Goal: Contribute content

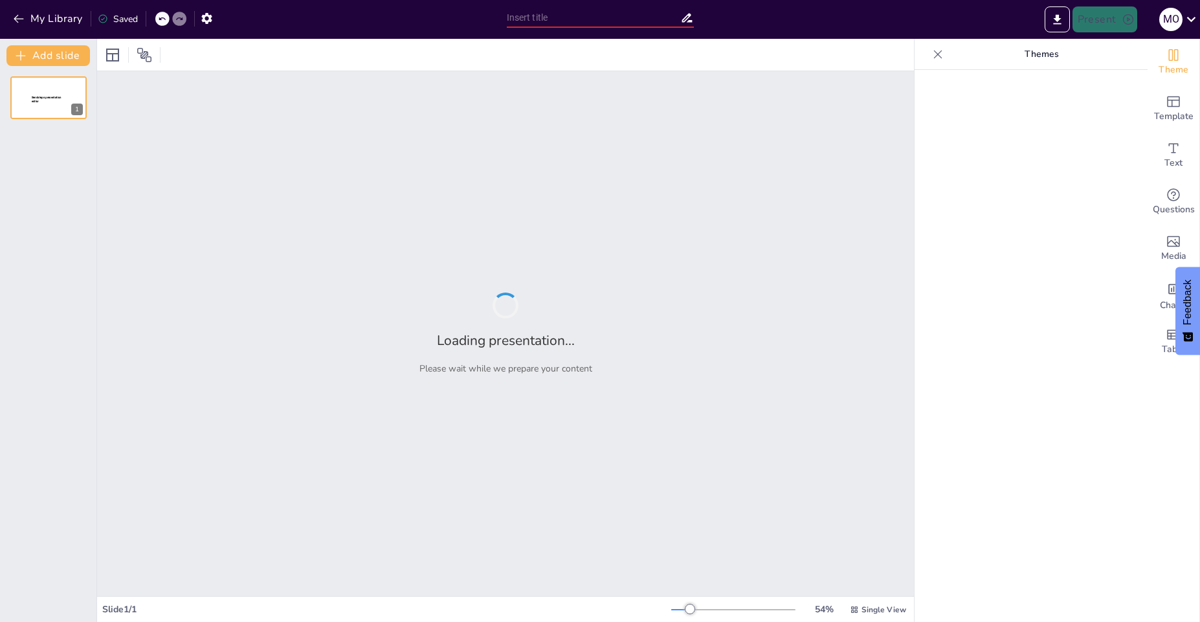
type input "TDAH en Educación Media: Definición y Características Esenciales"
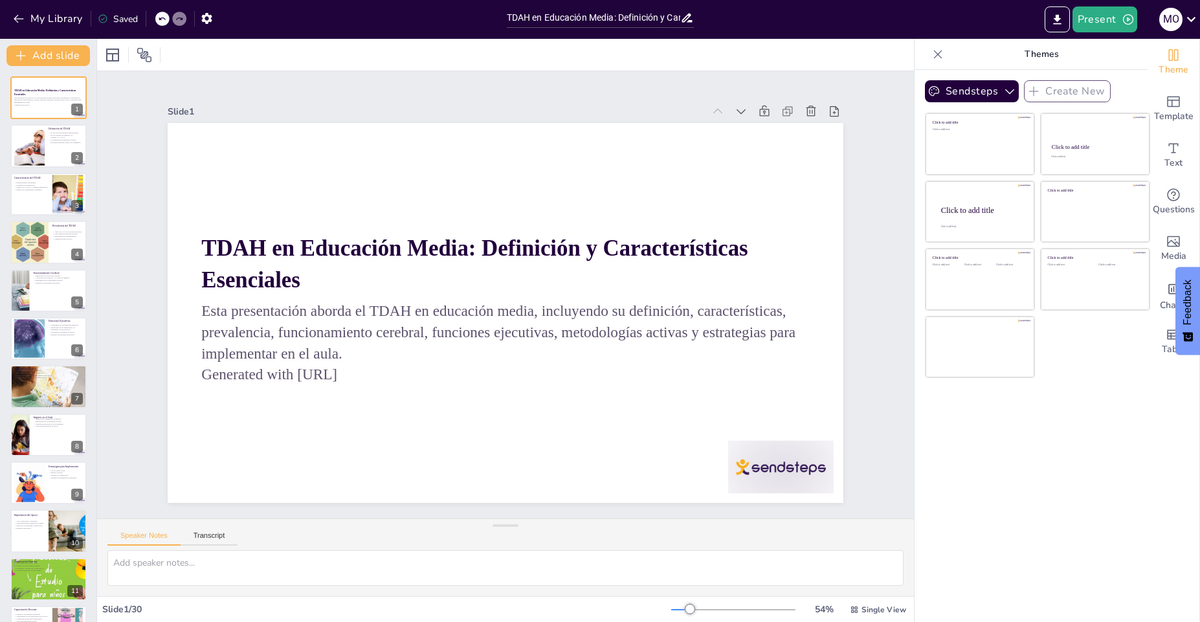
checkbox input "true"
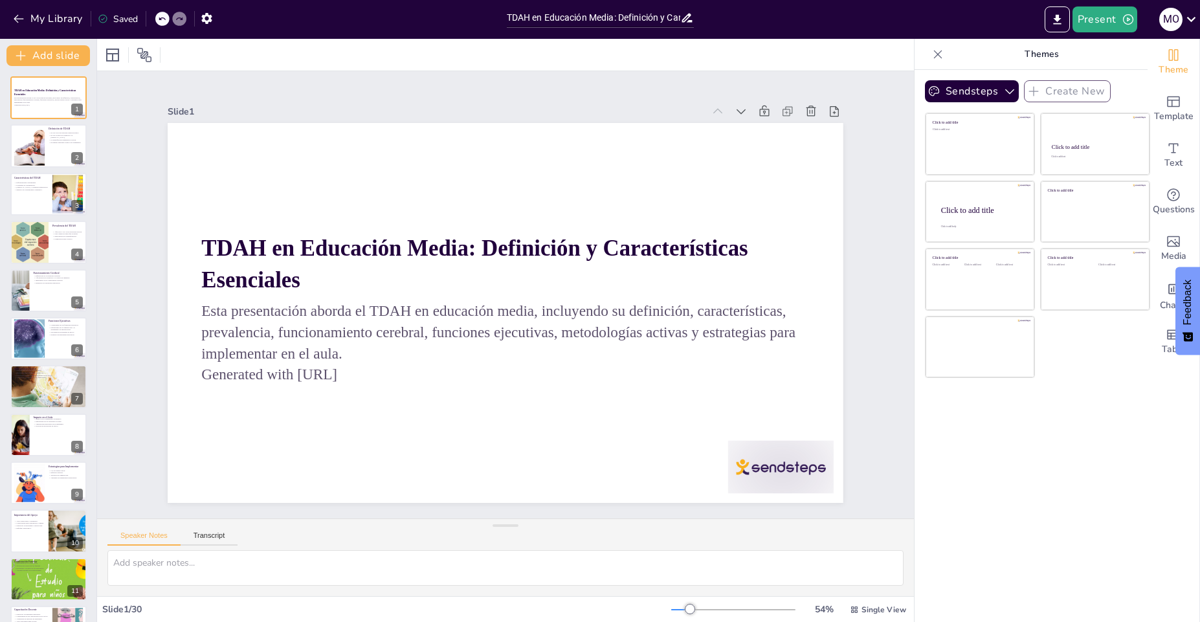
checkbox input "true"
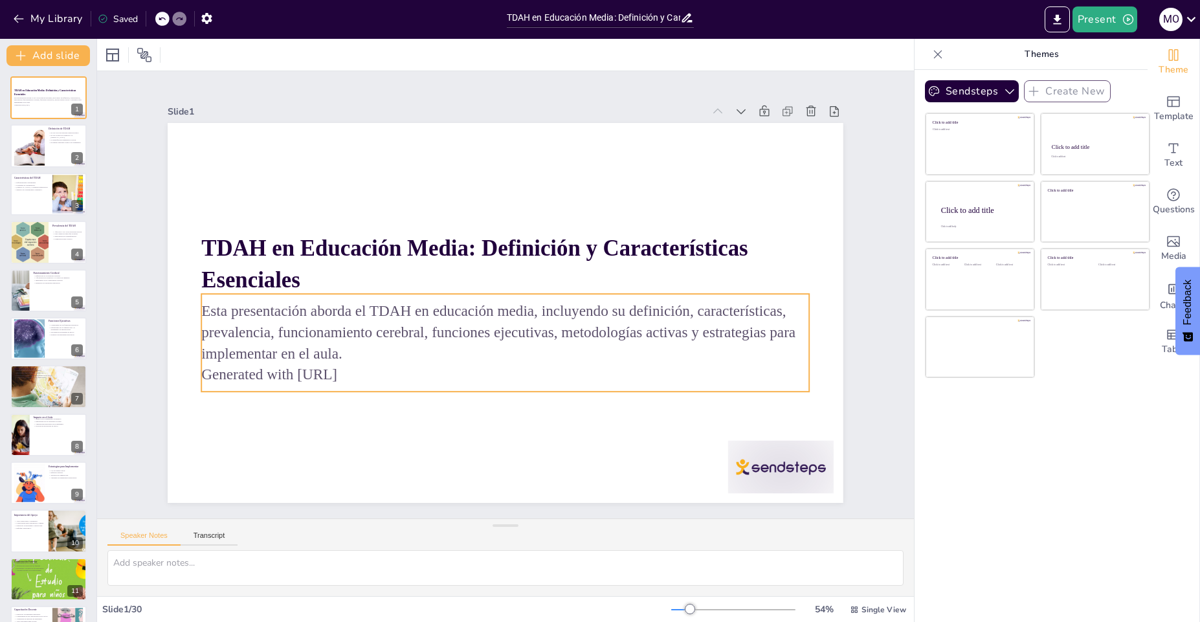
checkbox input "true"
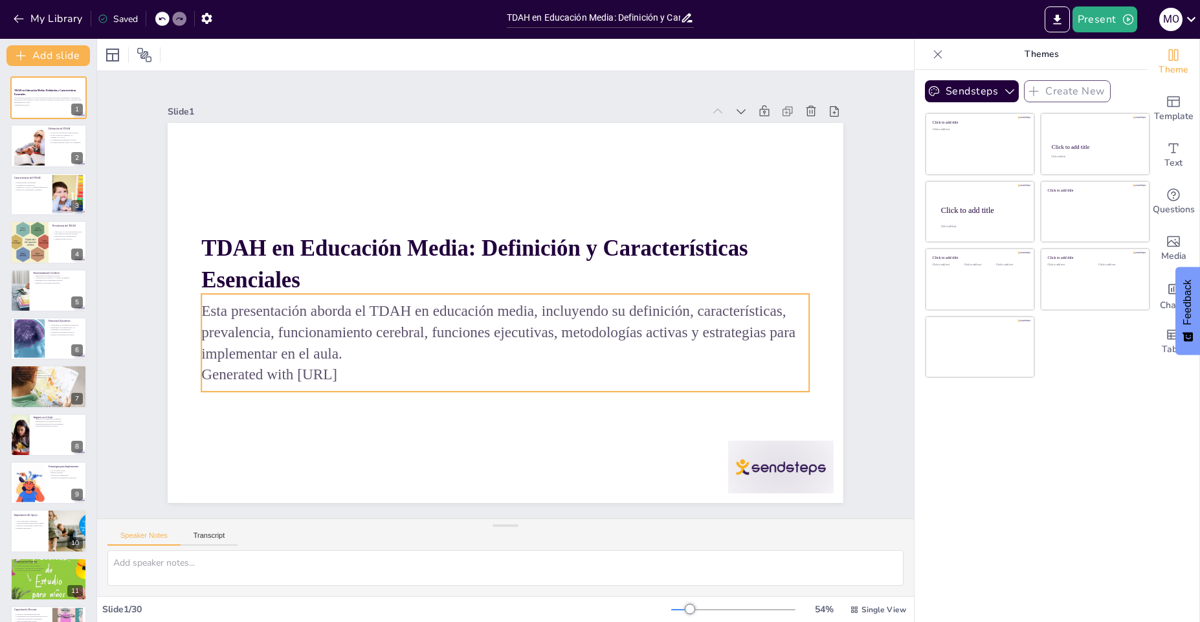
checkbox input "true"
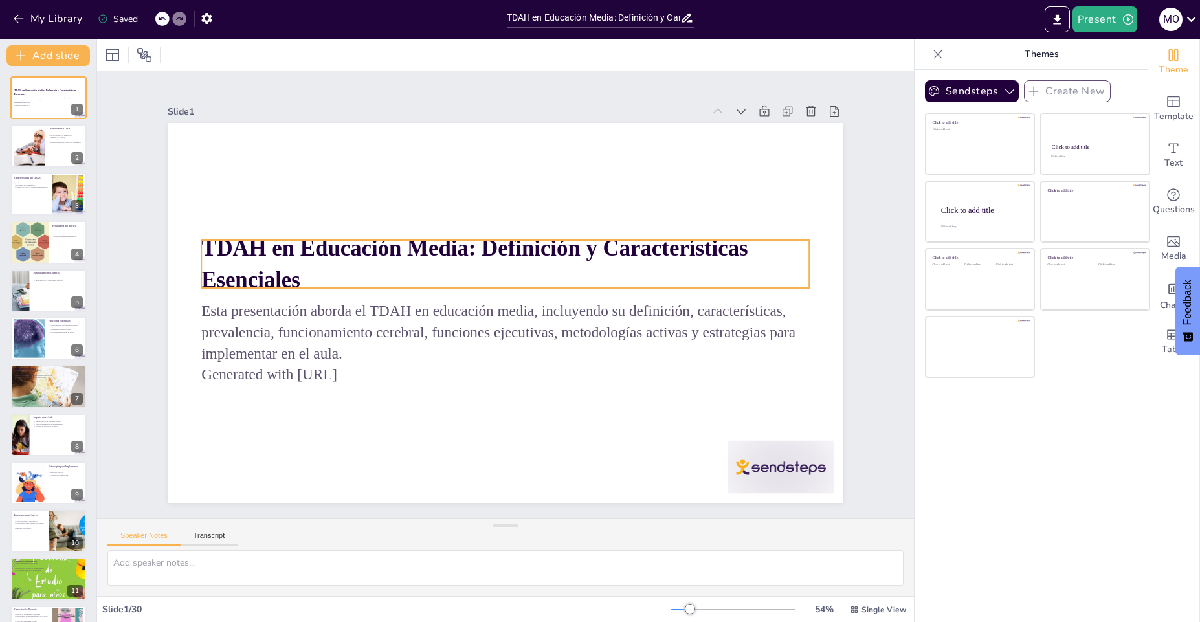
checkbox input "true"
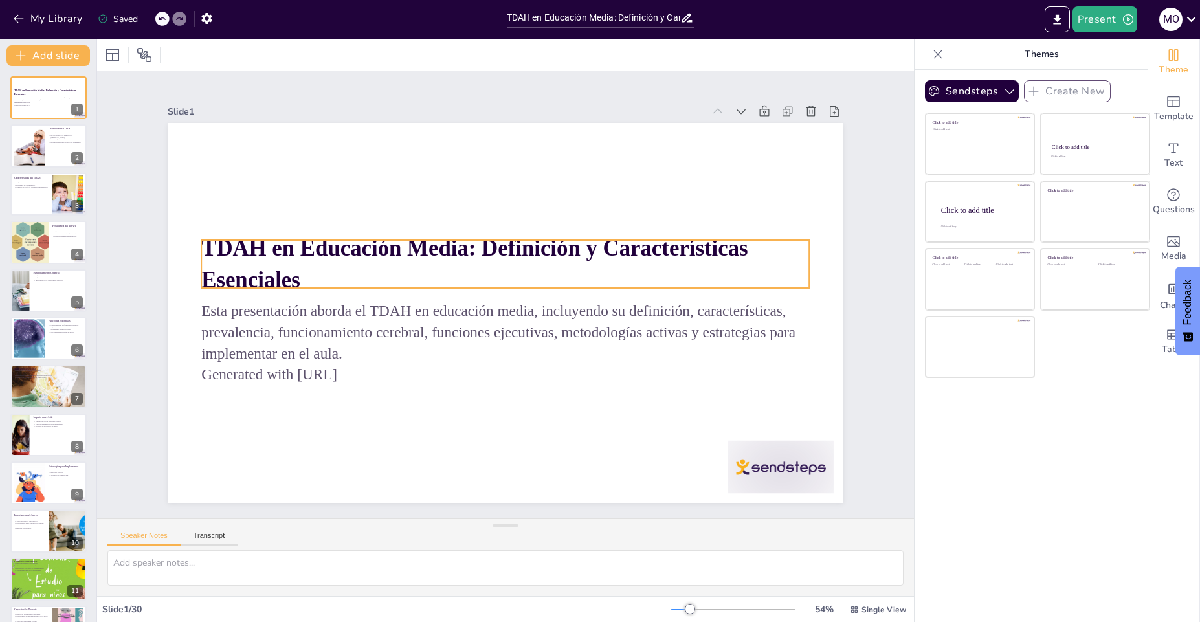
checkbox input "true"
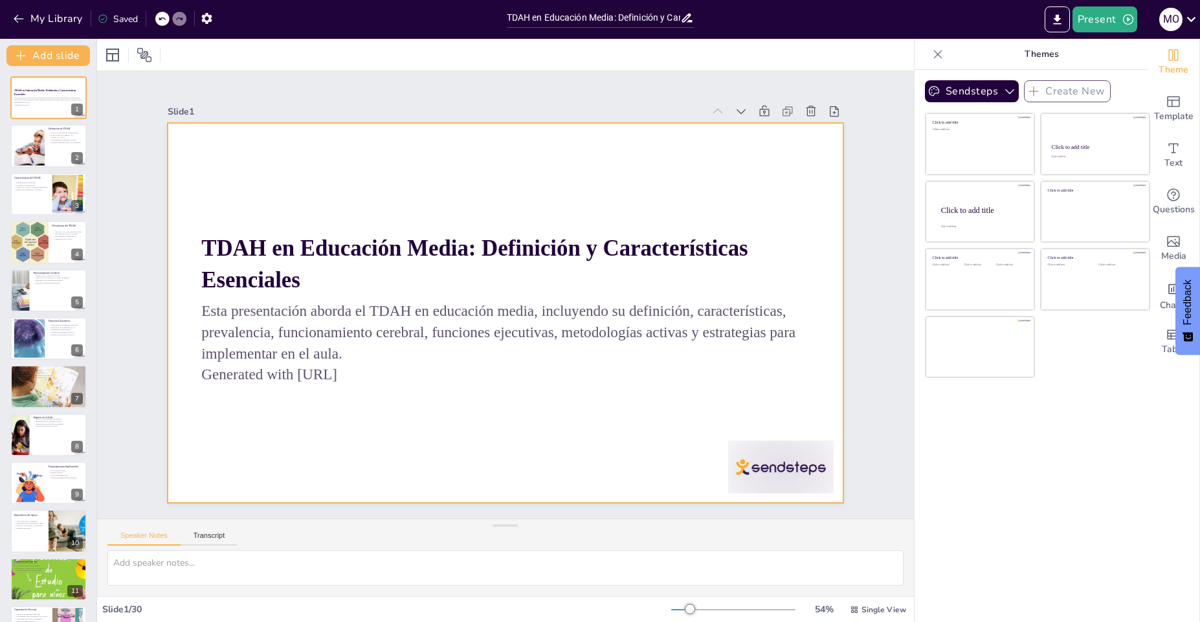
checkbox input "true"
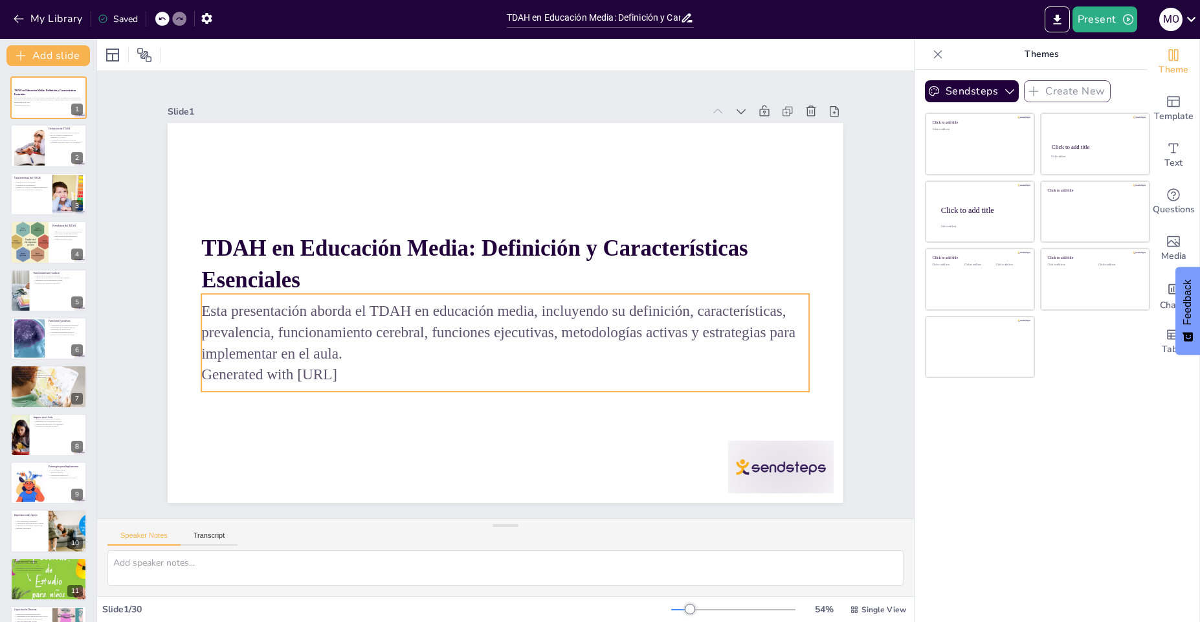
checkbox input "true"
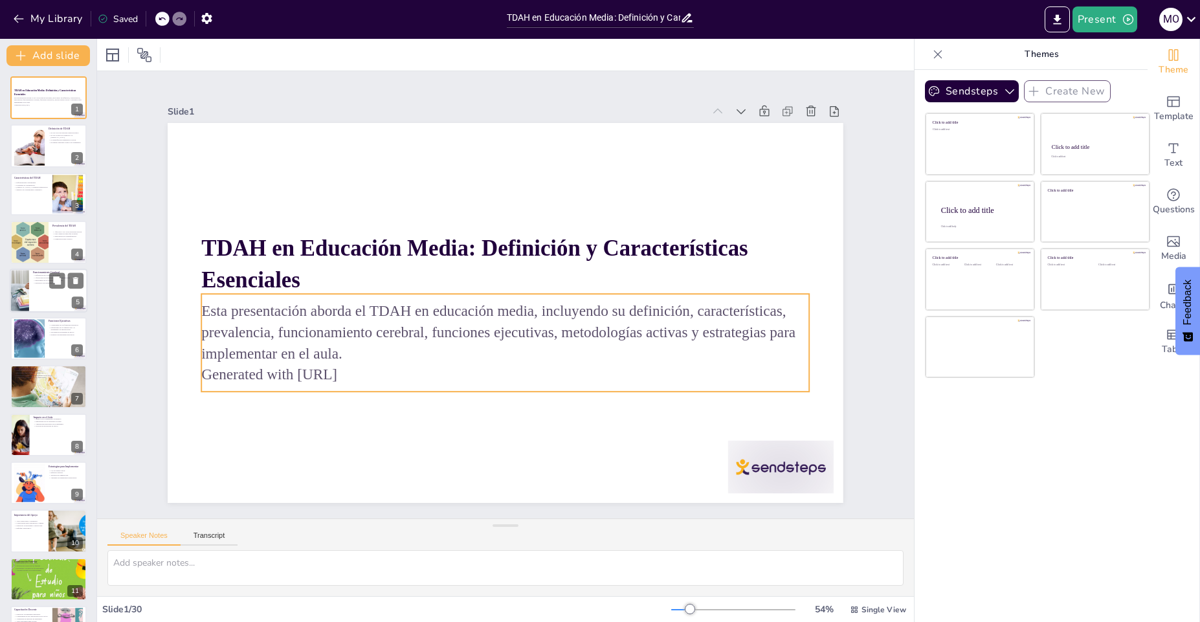
checkbox input "true"
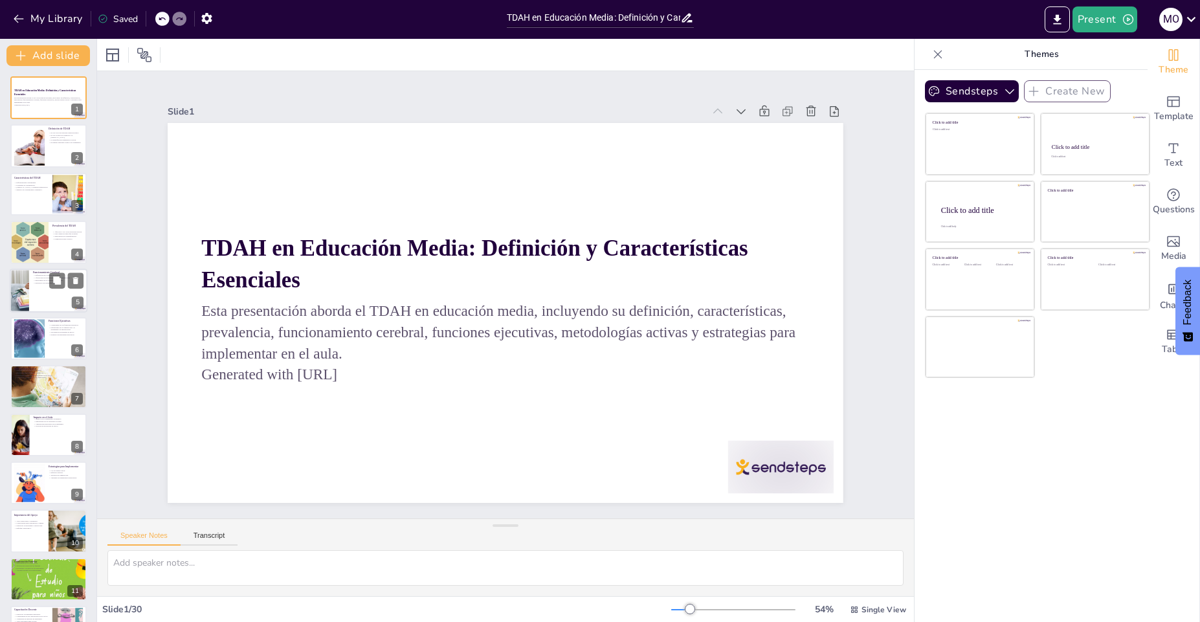
checkbox input "true"
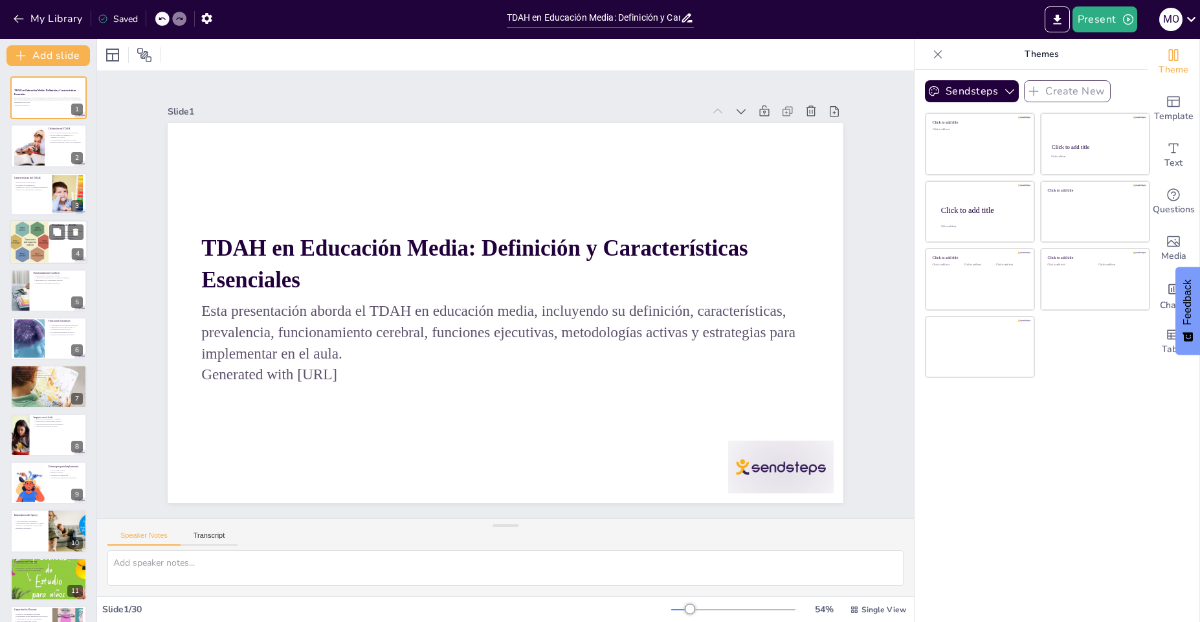
checkbox input "true"
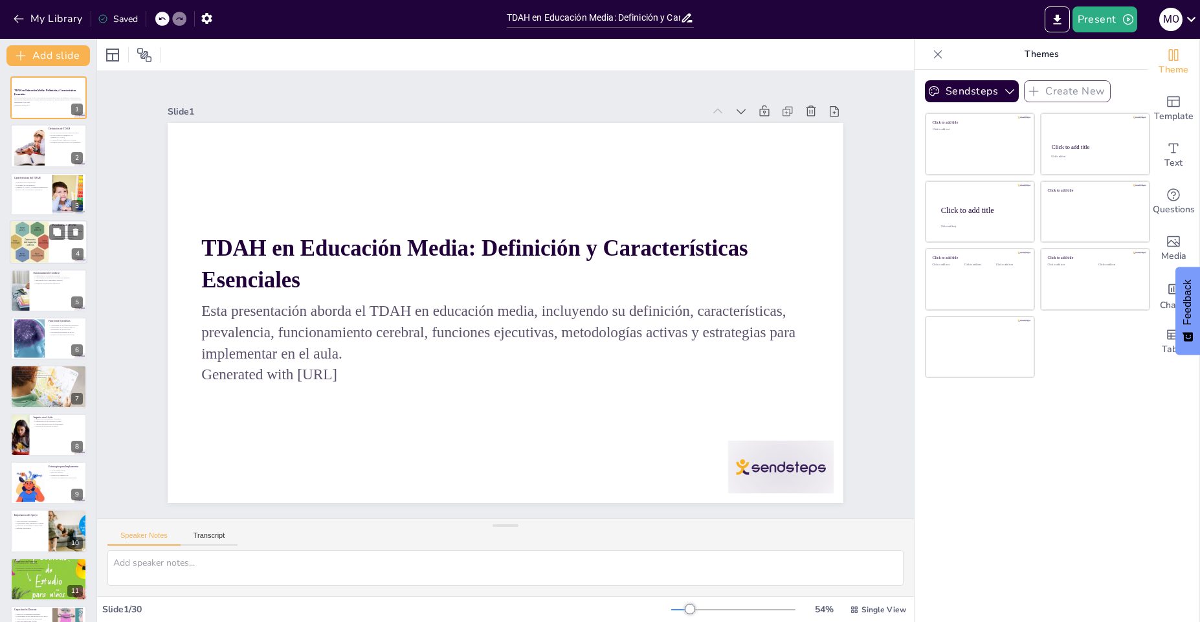
checkbox input "true"
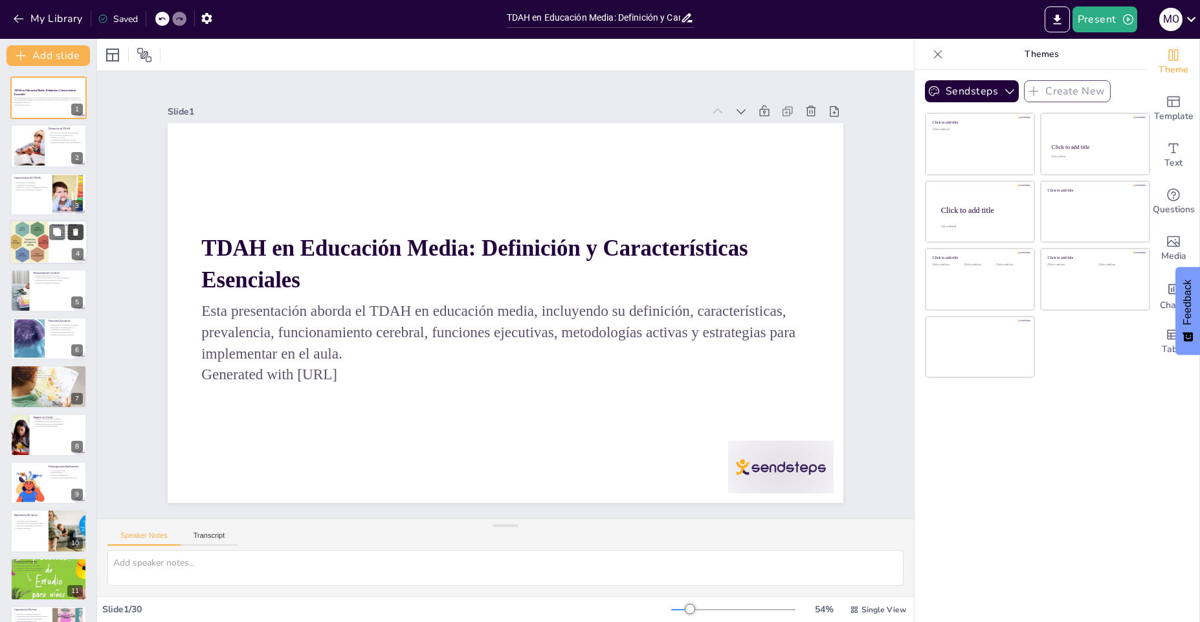
checkbox input "true"
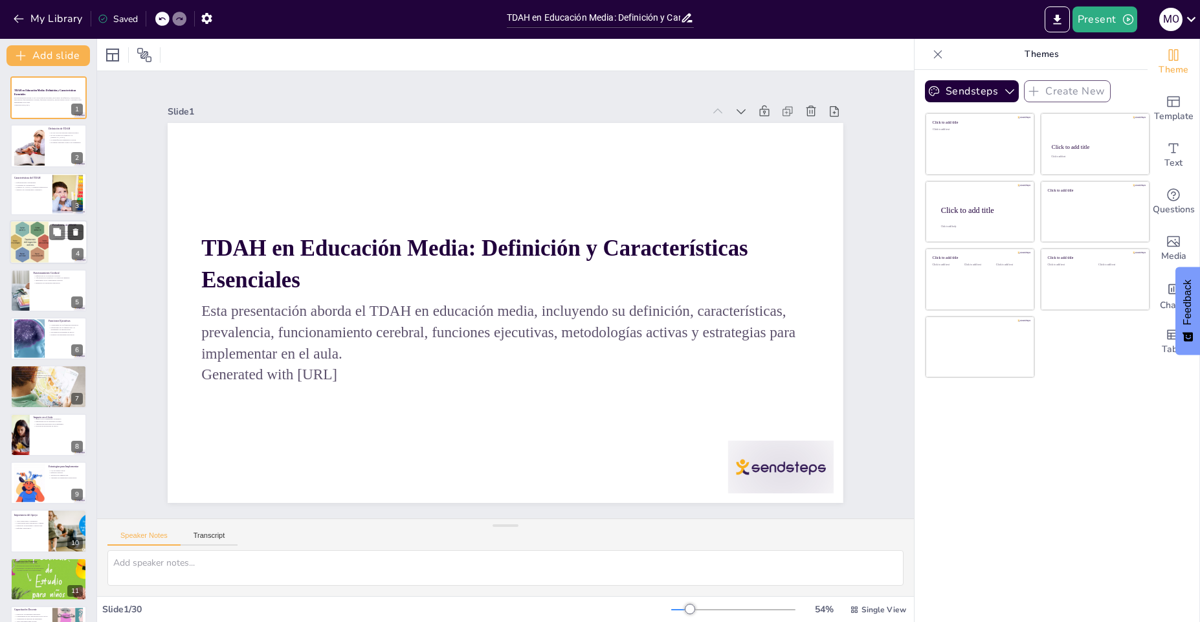
checkbox input "true"
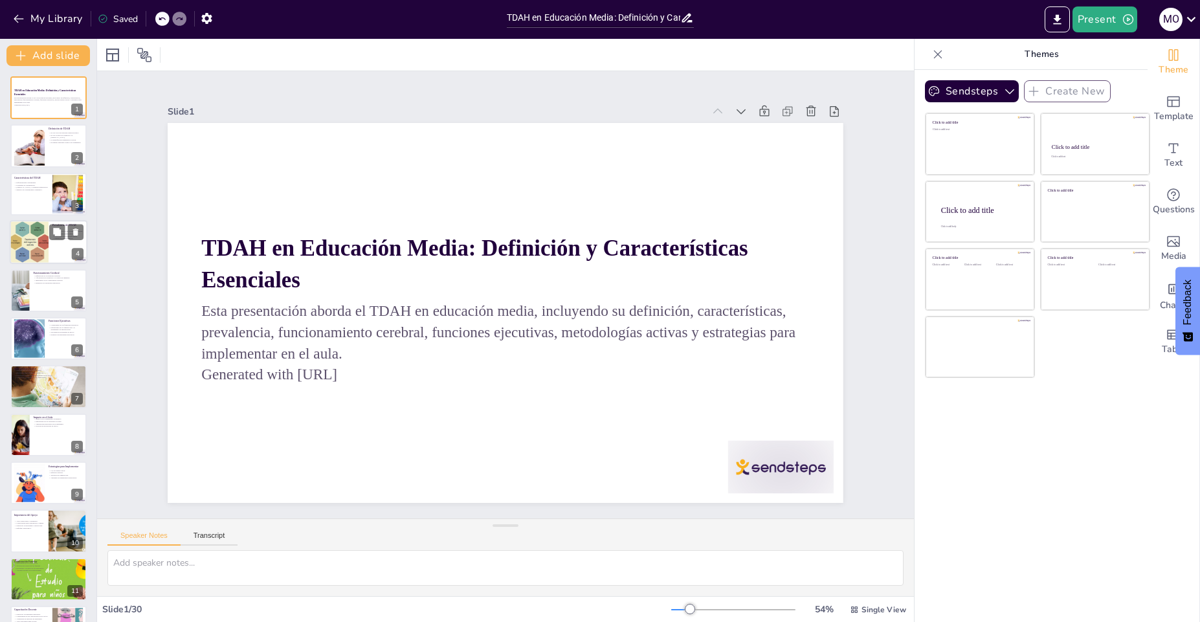
checkbox input "true"
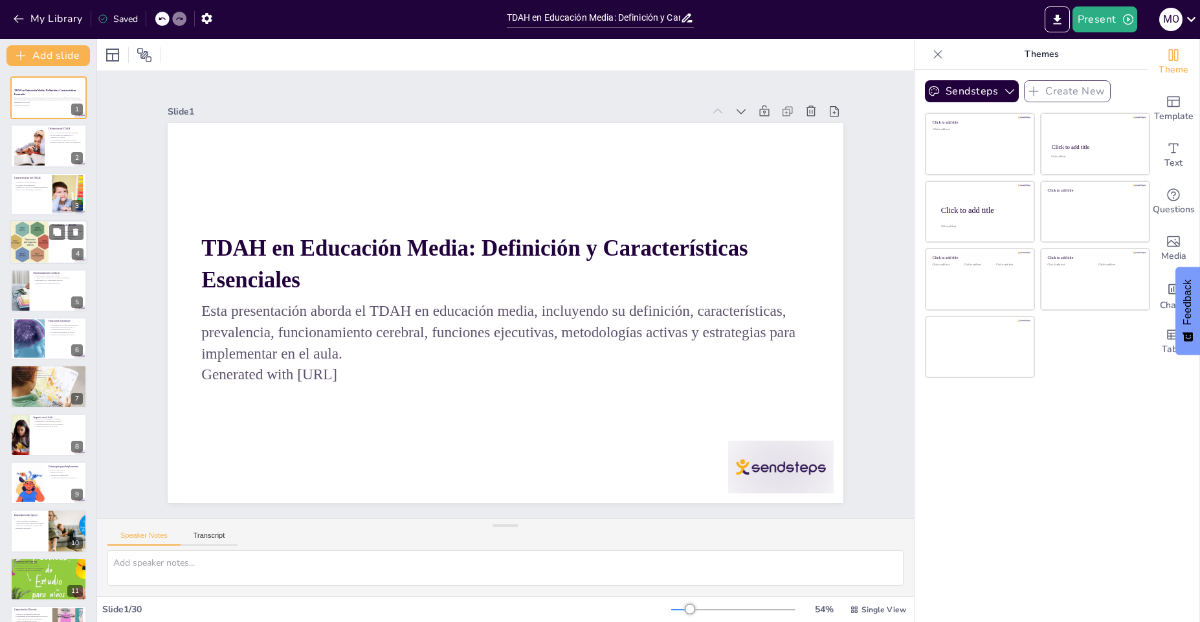
checkbox input "true"
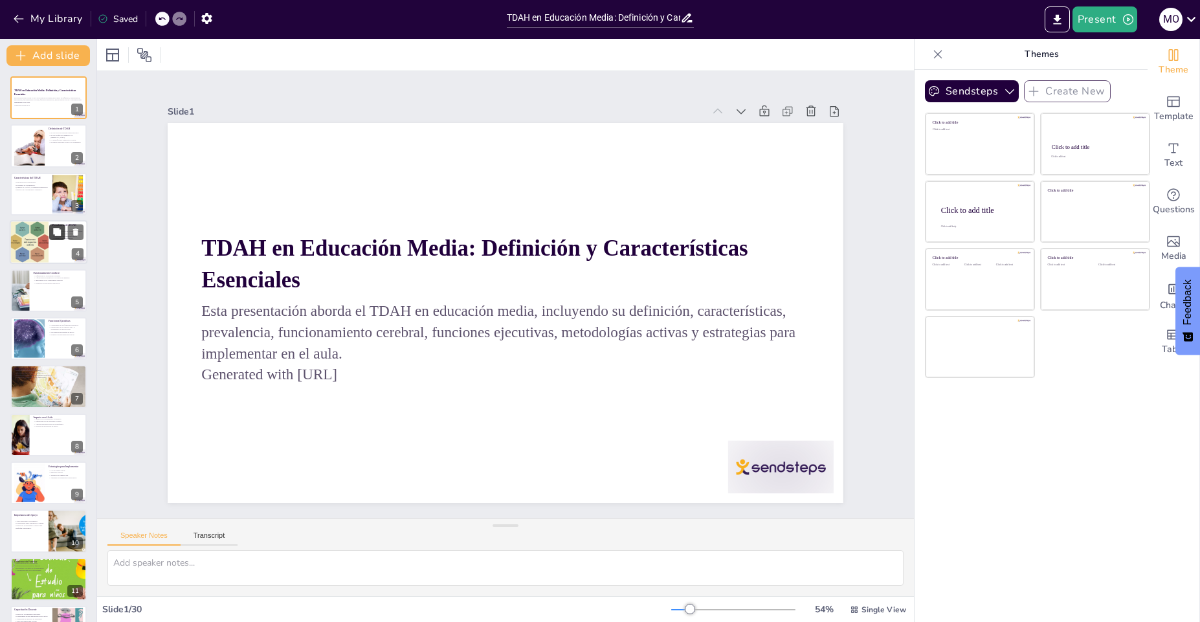
checkbox input "true"
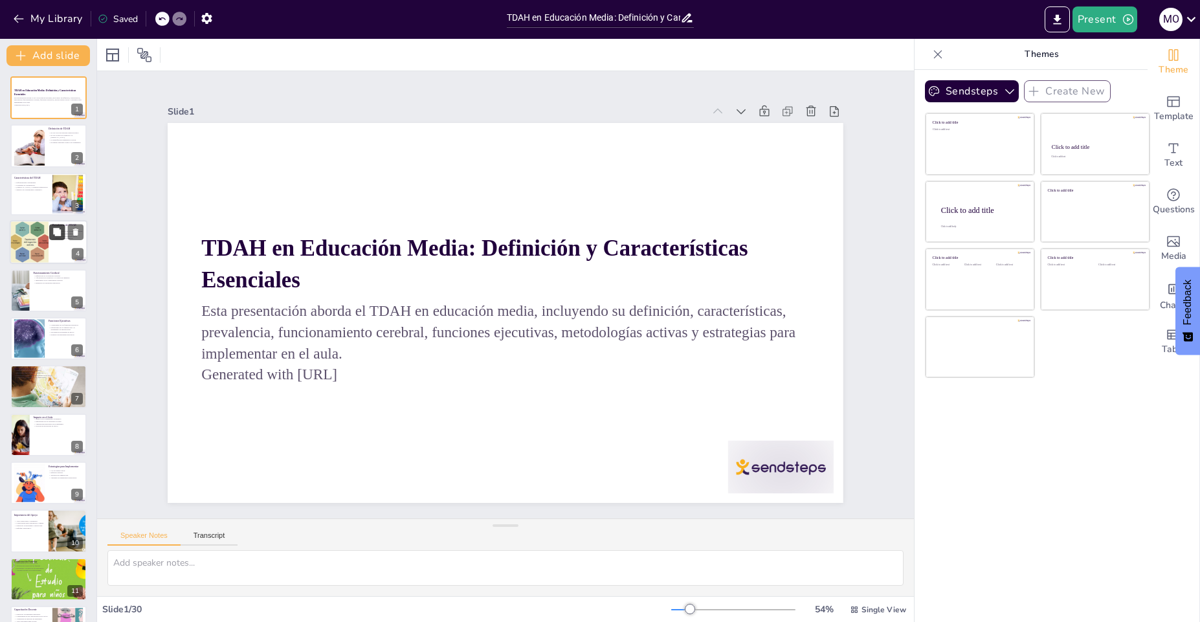
checkbox input "true"
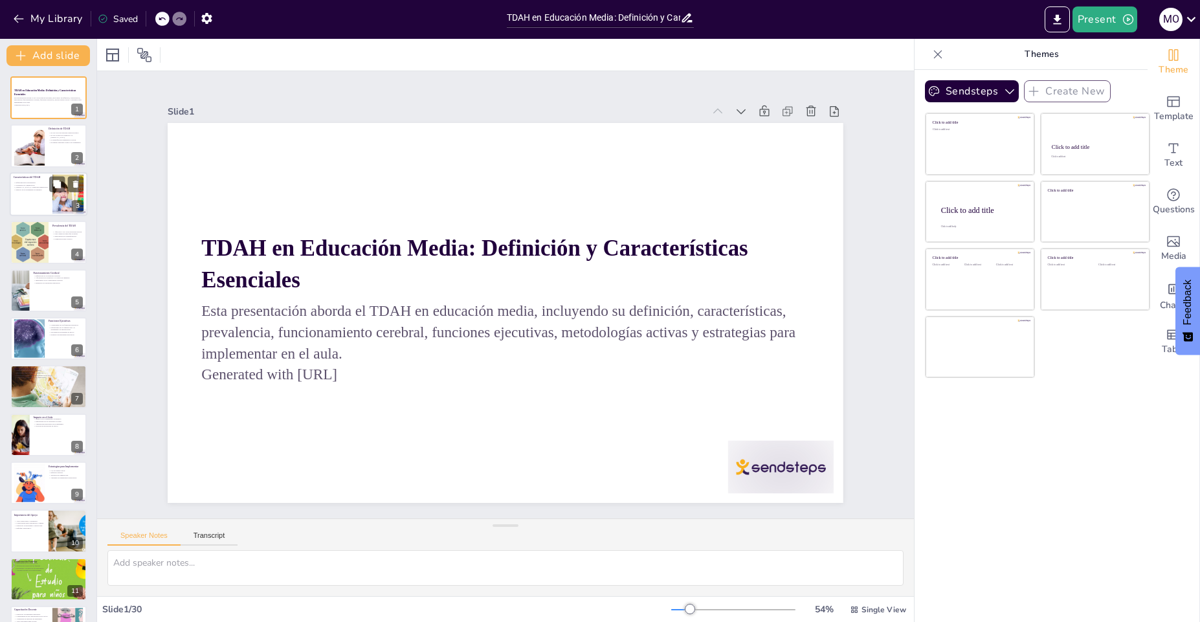
checkbox input "true"
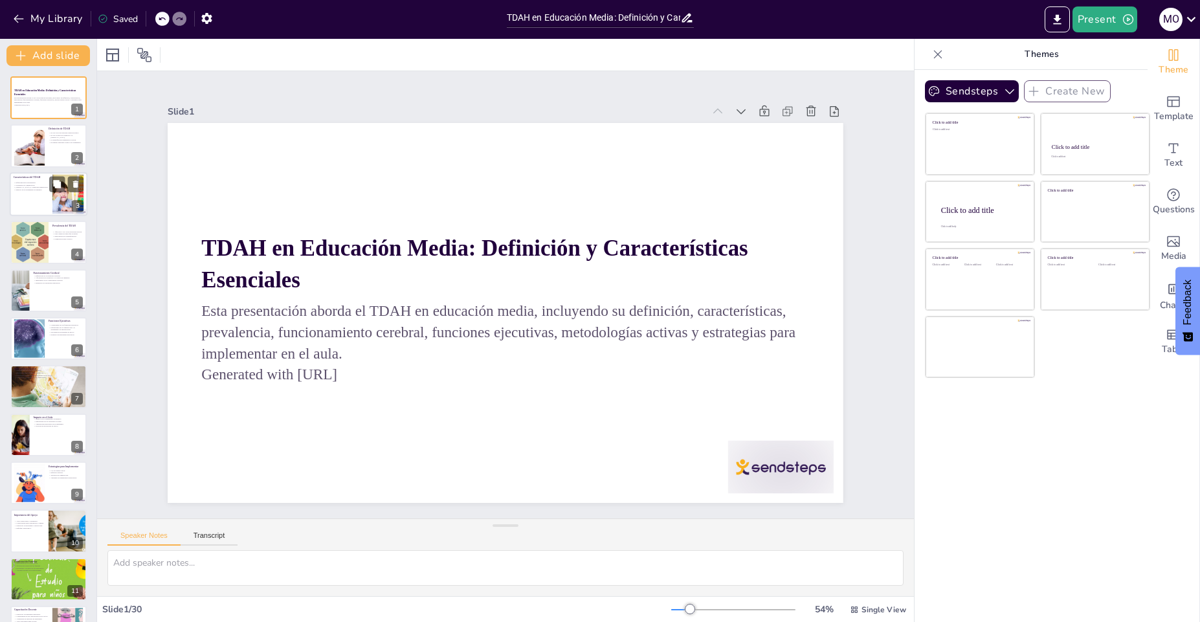
checkbox input "true"
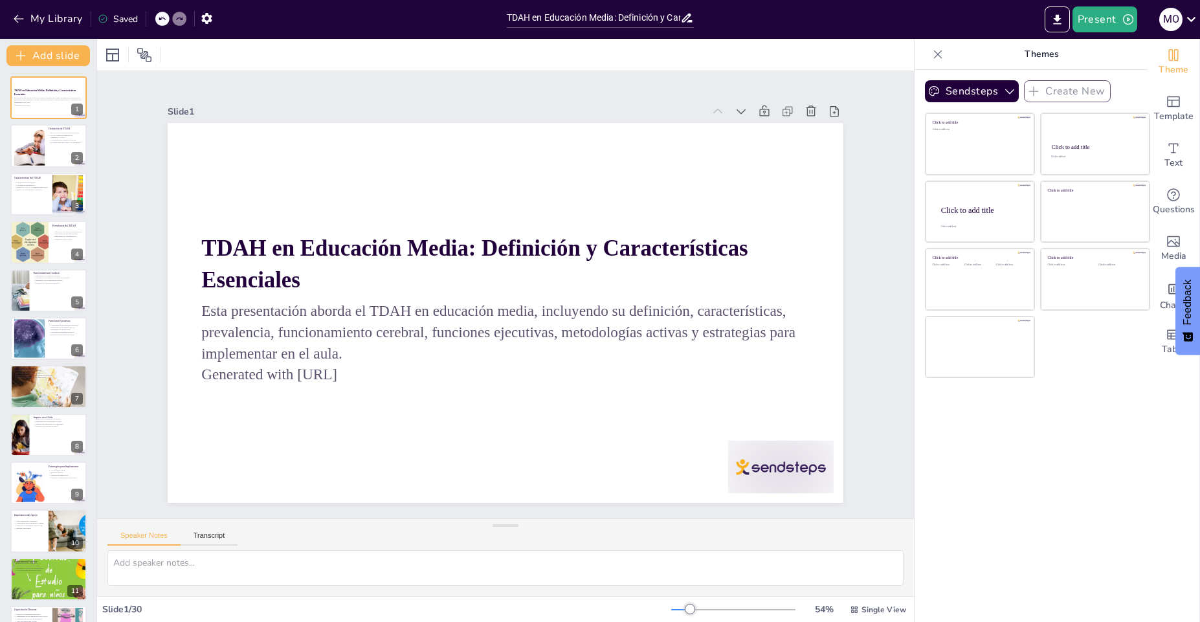
checkbox input "true"
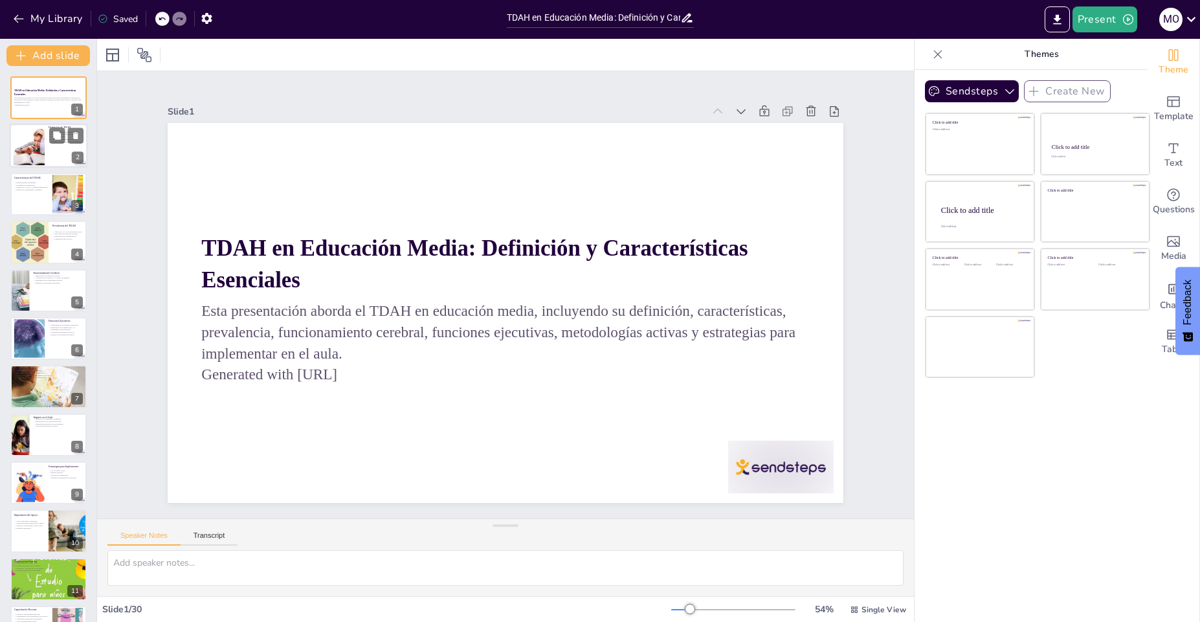
checkbox input "true"
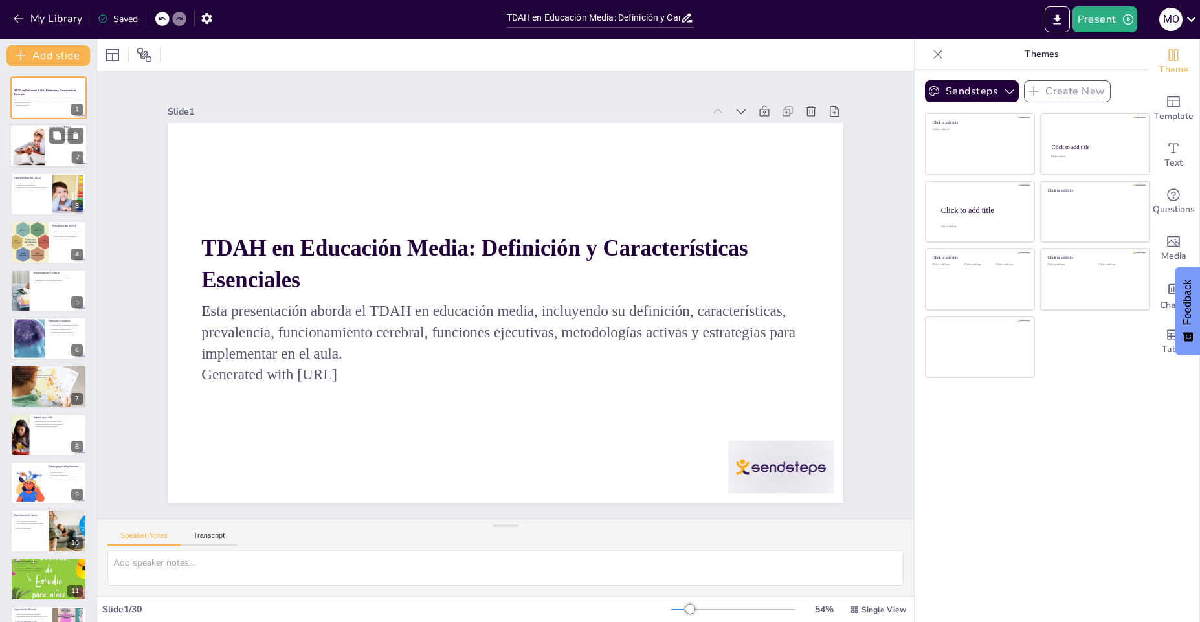
click at [38, 156] on div at bounding box center [28, 145] width 59 height 39
type textarea "El TDAH es una condición que afecta a muchos estudiantes, y entender su natural…"
checkbox input "true"
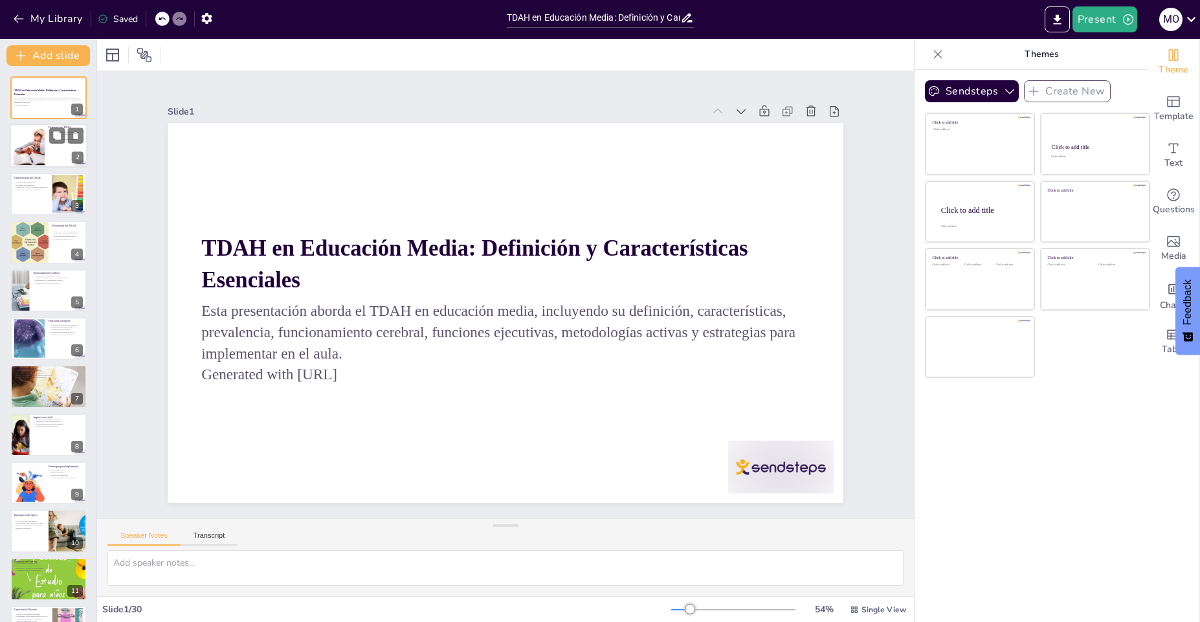
checkbox input "true"
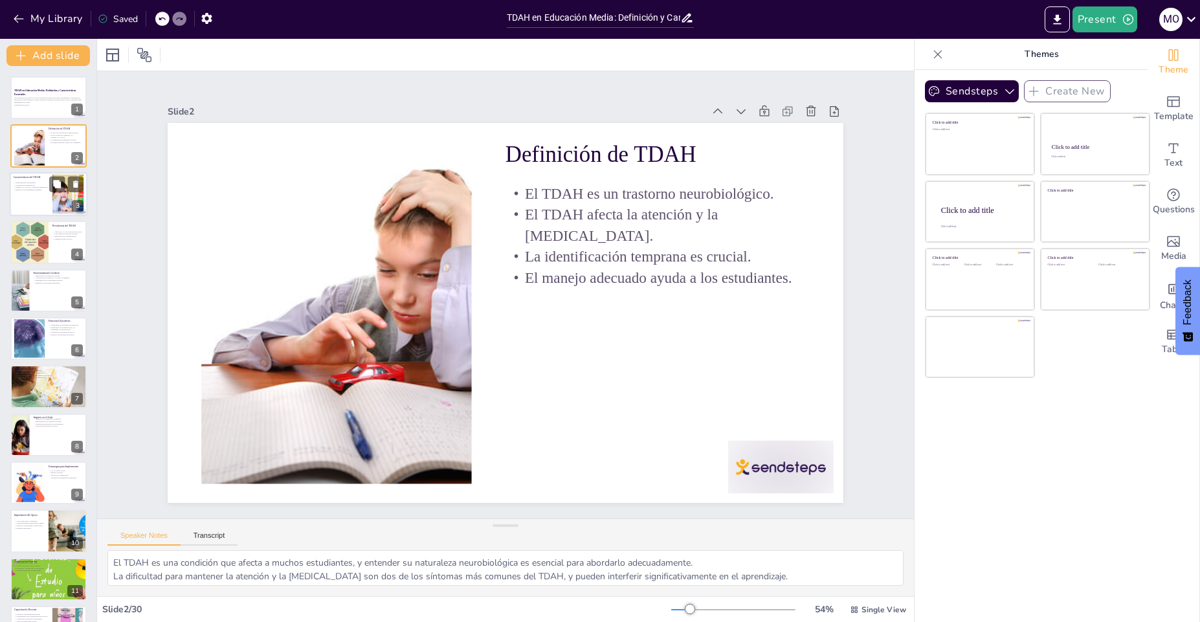
checkbox input "true"
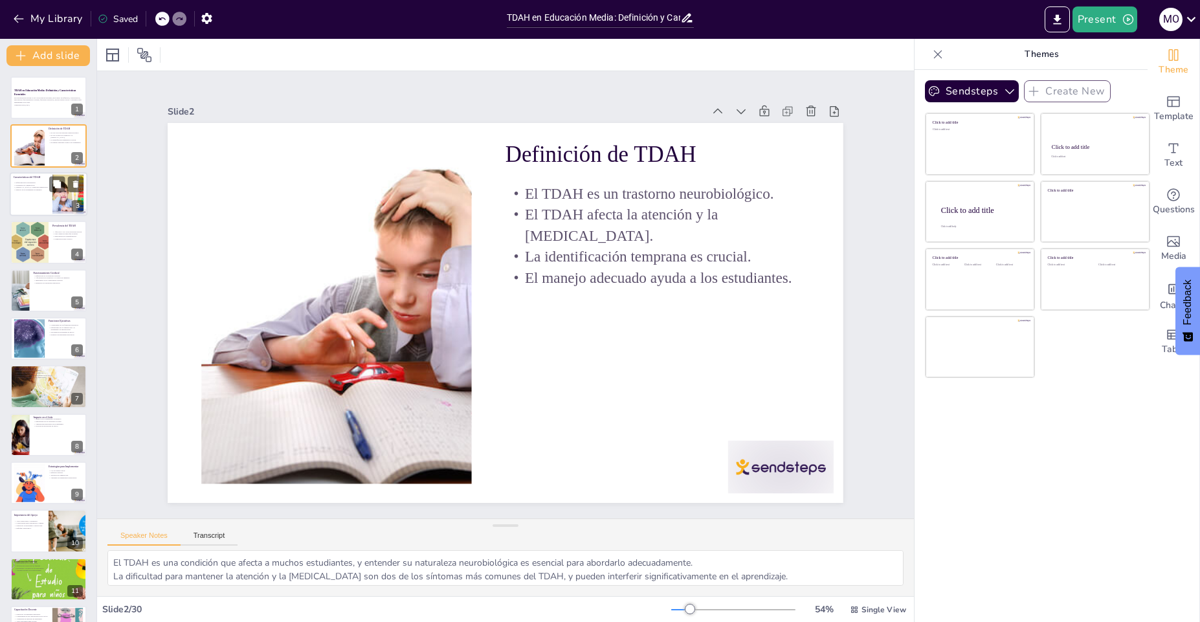
checkbox input "true"
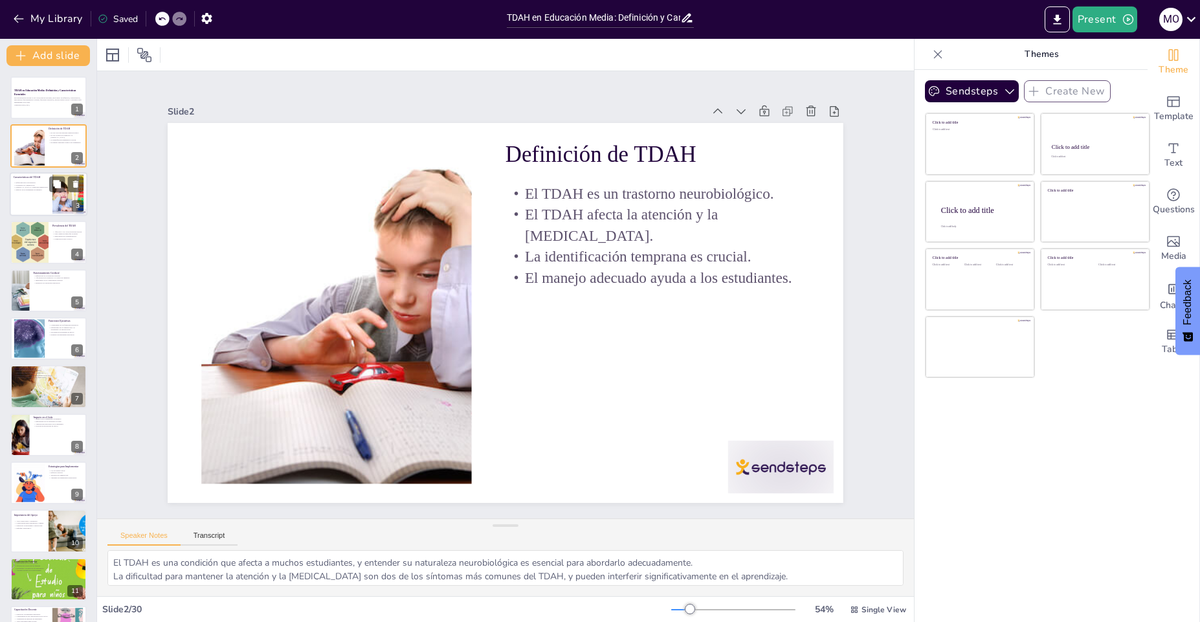
checkbox input "true"
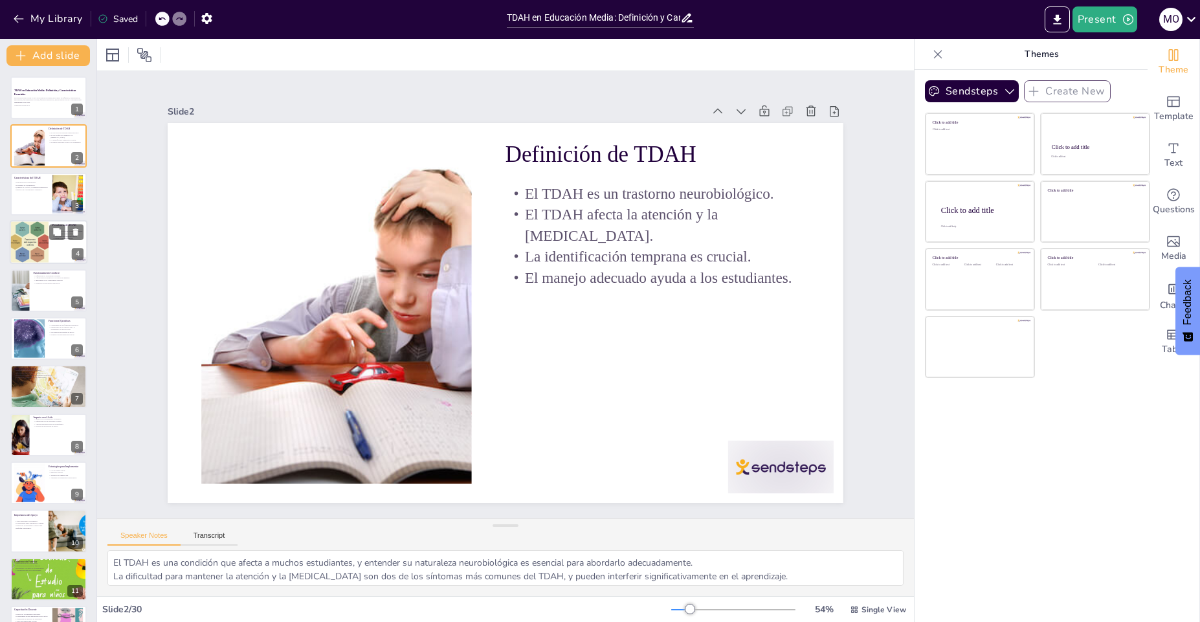
checkbox input "true"
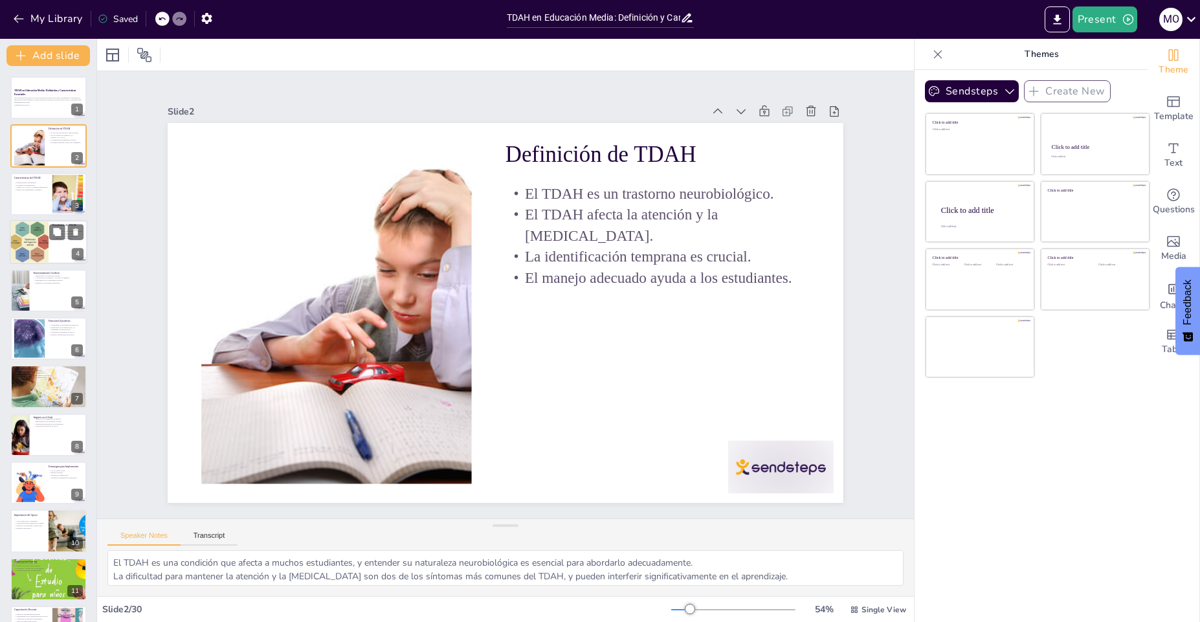
checkbox input "true"
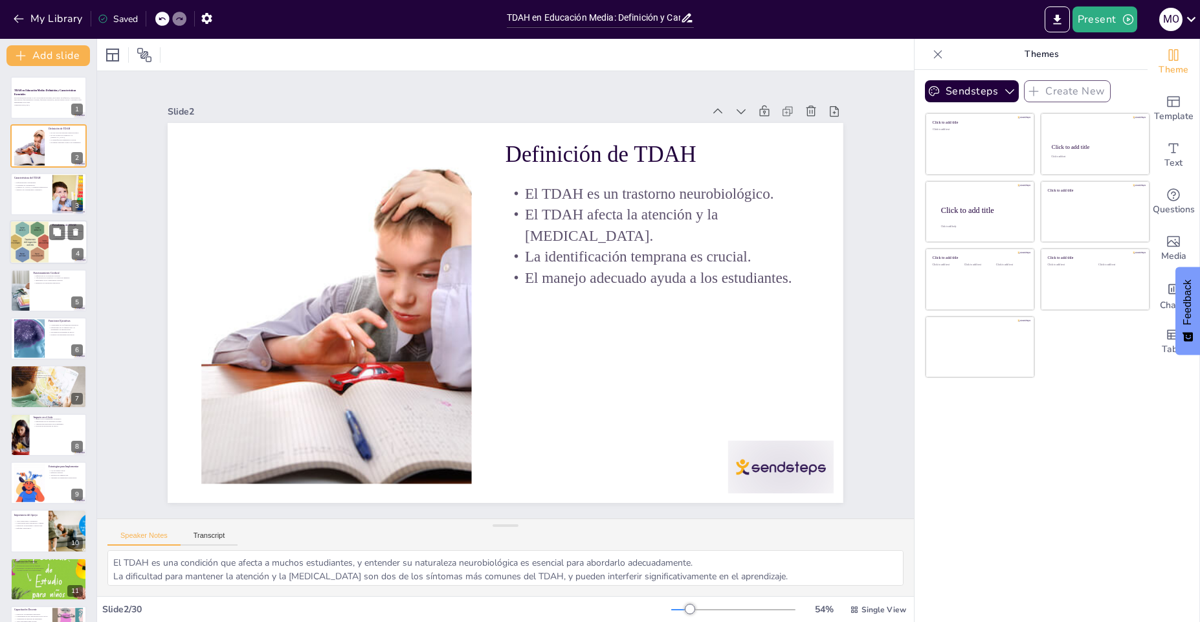
click at [25, 232] on div at bounding box center [29, 242] width 50 height 44
type textarea "Conocer la prevalencia del TDAH permite a los educadores y padres reconocer que…"
checkbox input "true"
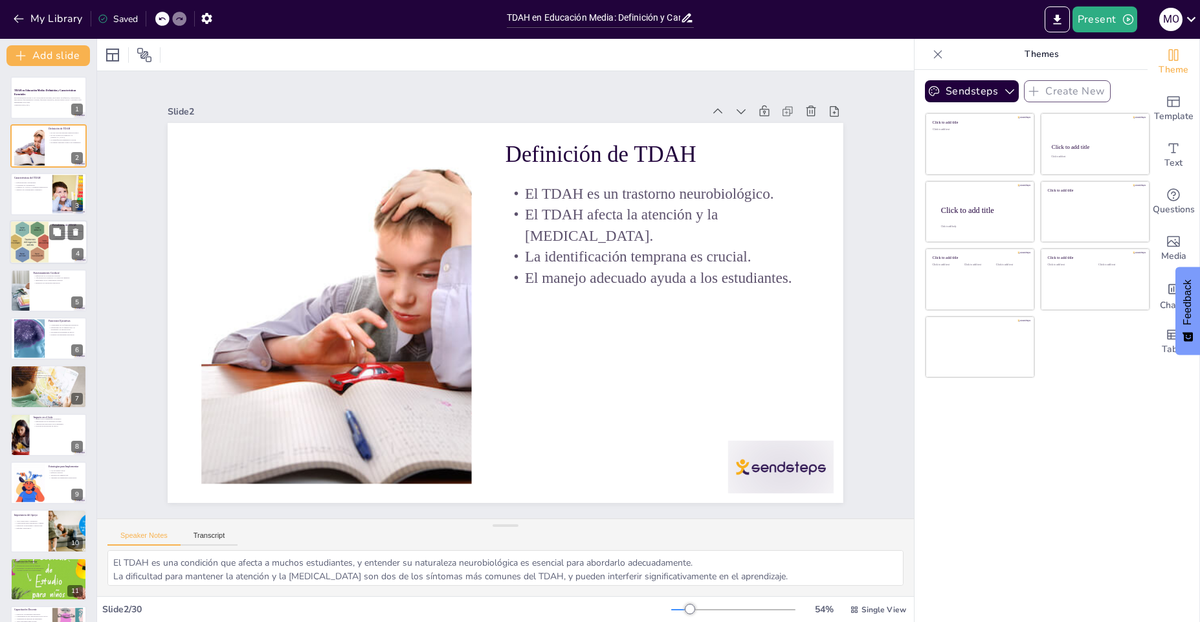
checkbox input "true"
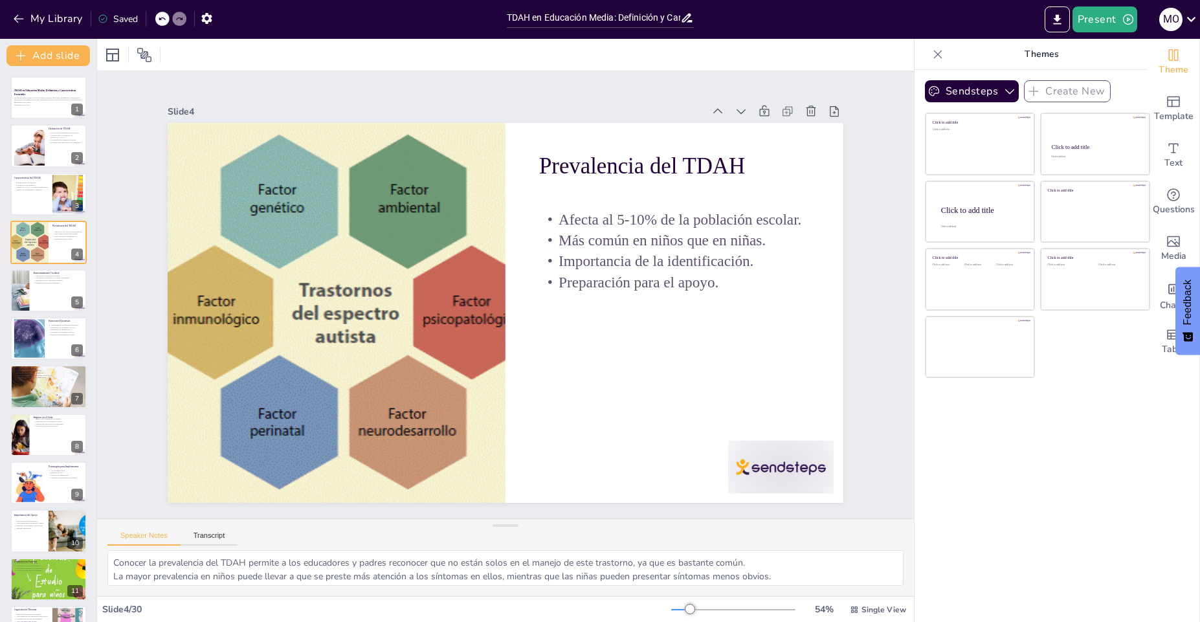
checkbox input "true"
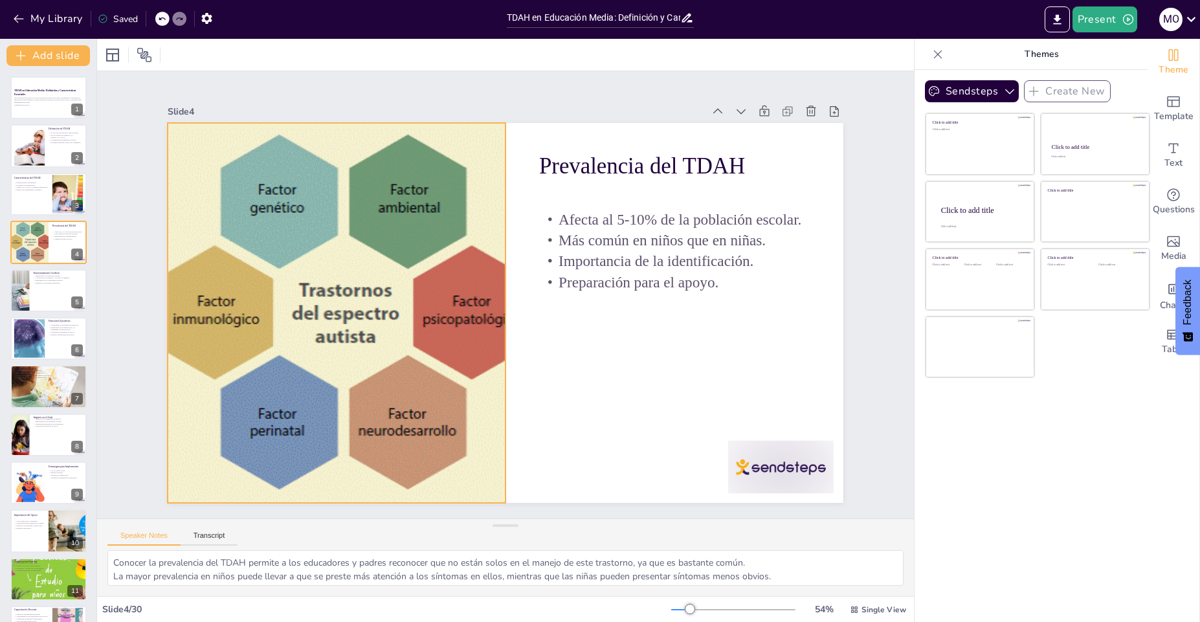
checkbox input "true"
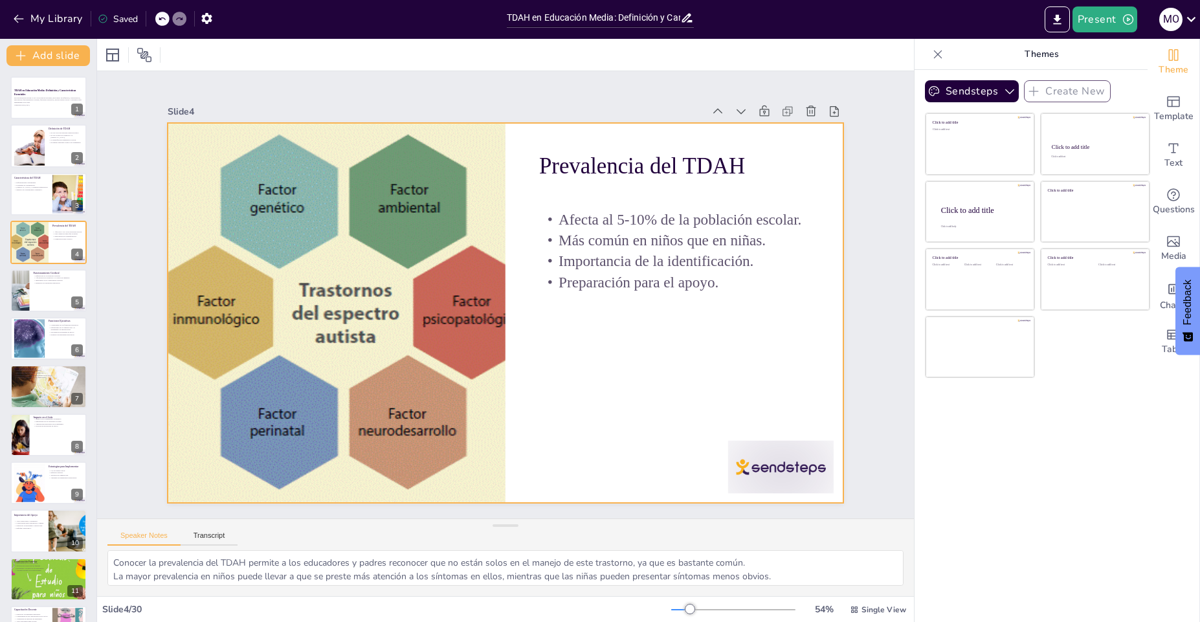
checkbox input "true"
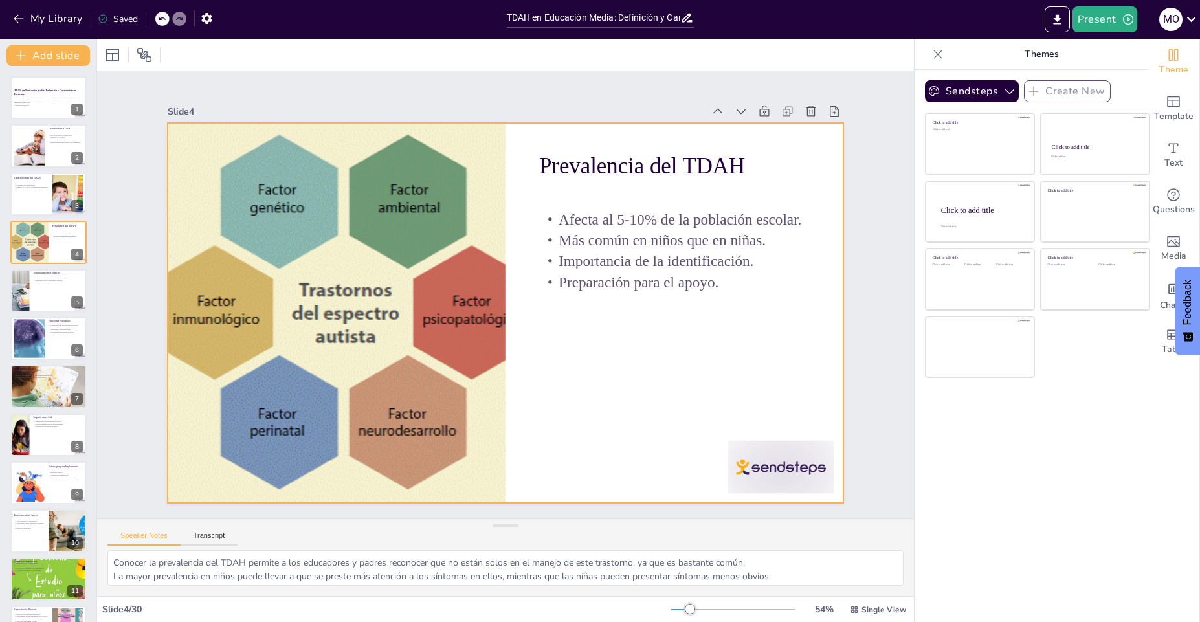
checkbox input "true"
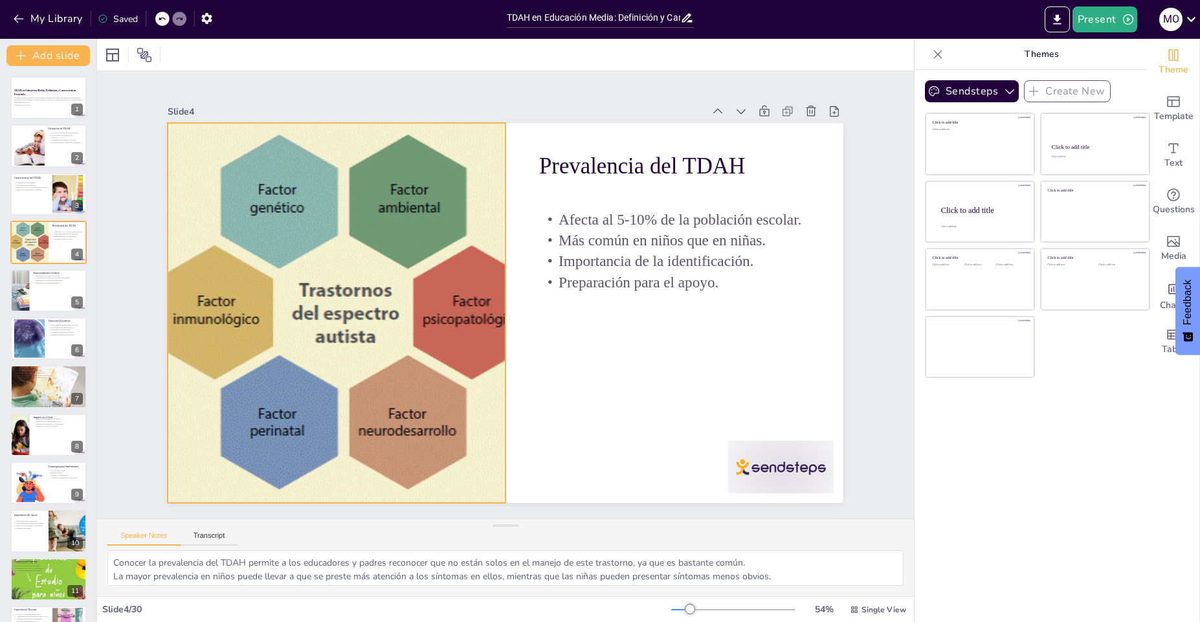
click at [435, 326] on div at bounding box center [336, 277] width 502 height 461
checkbox input "true"
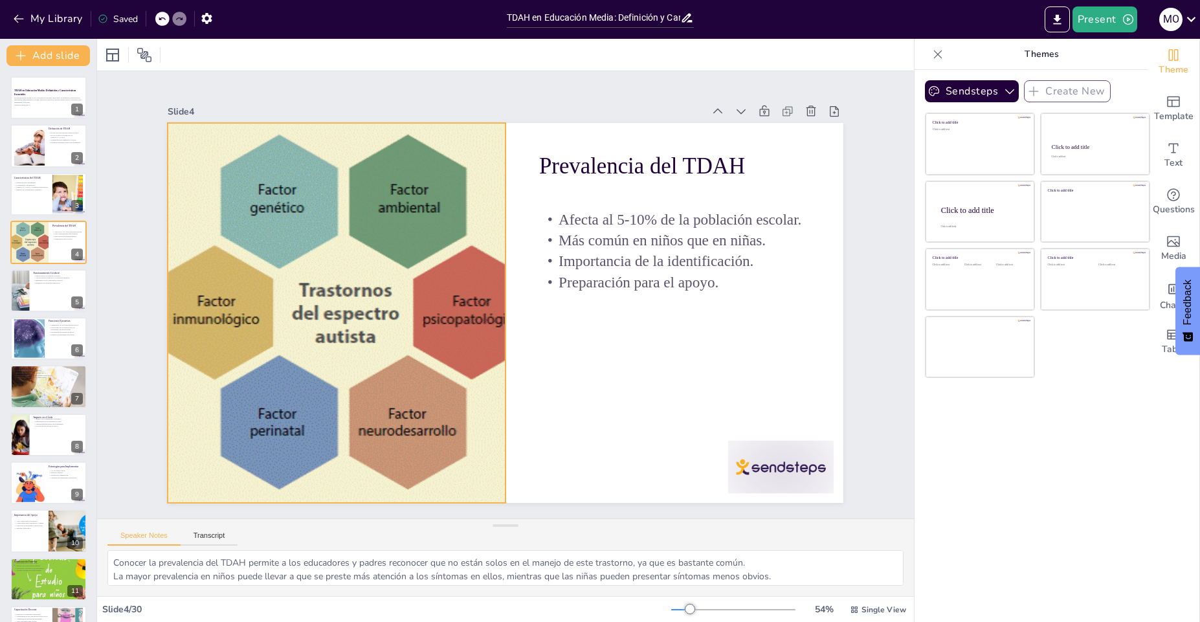
checkbox input "true"
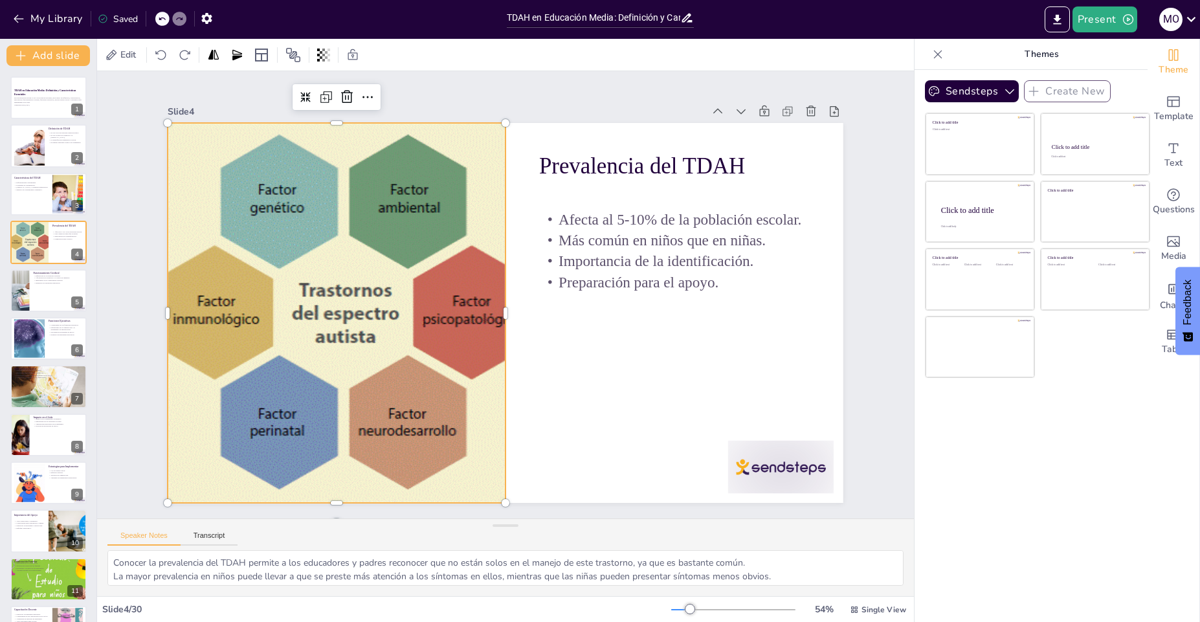
checkbox input "true"
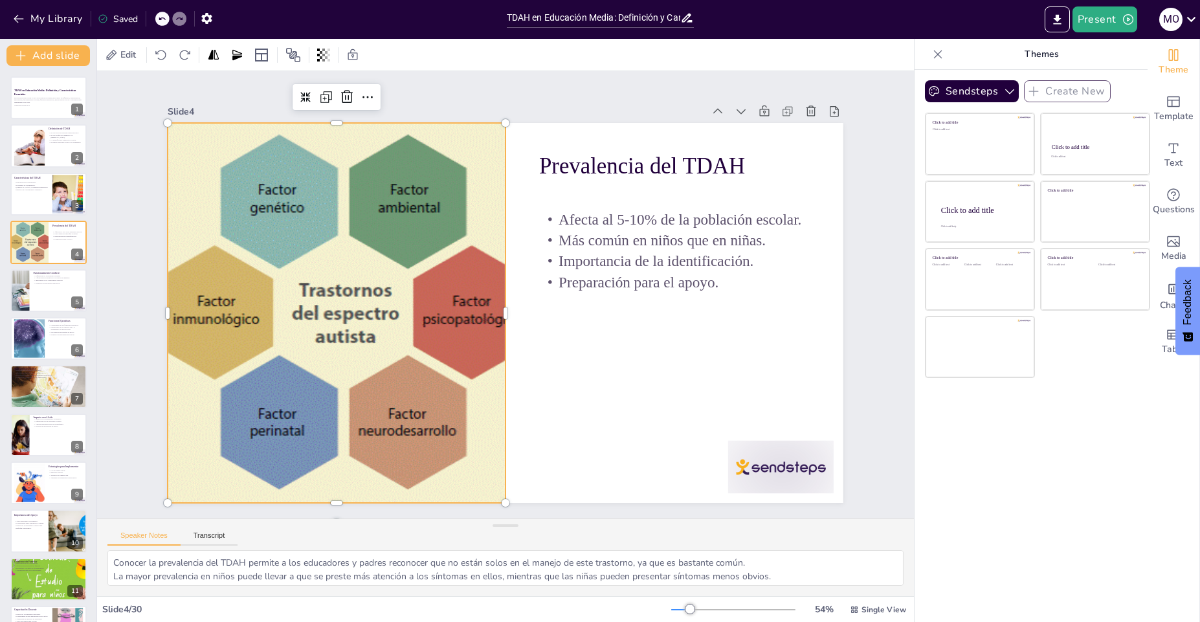
checkbox input "true"
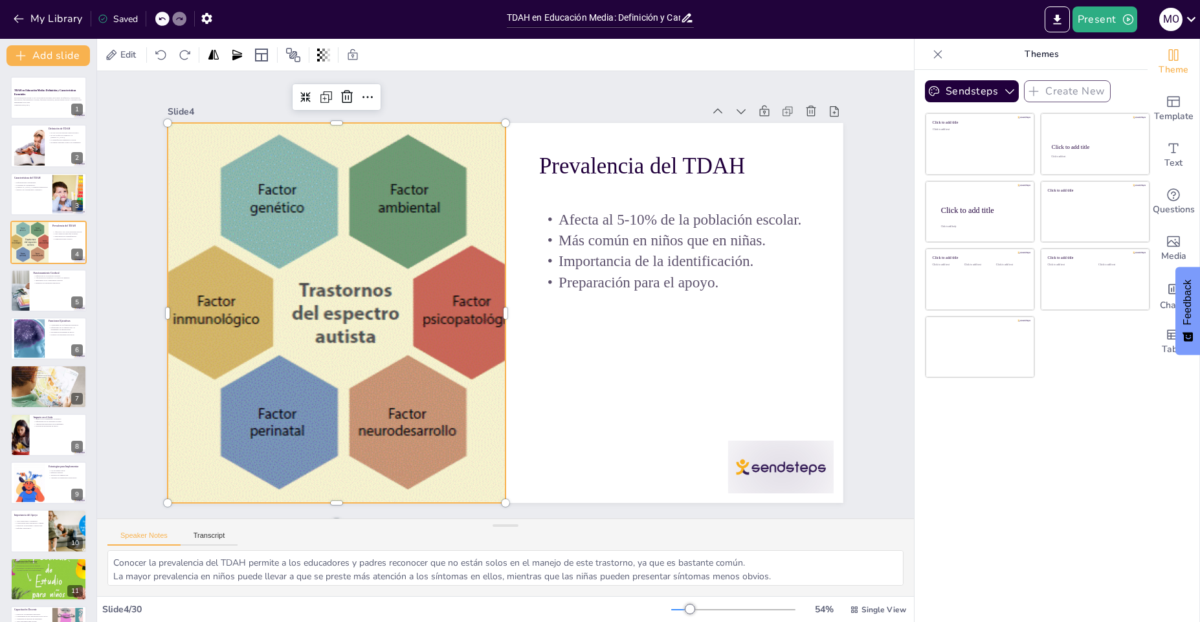
checkbox input "true"
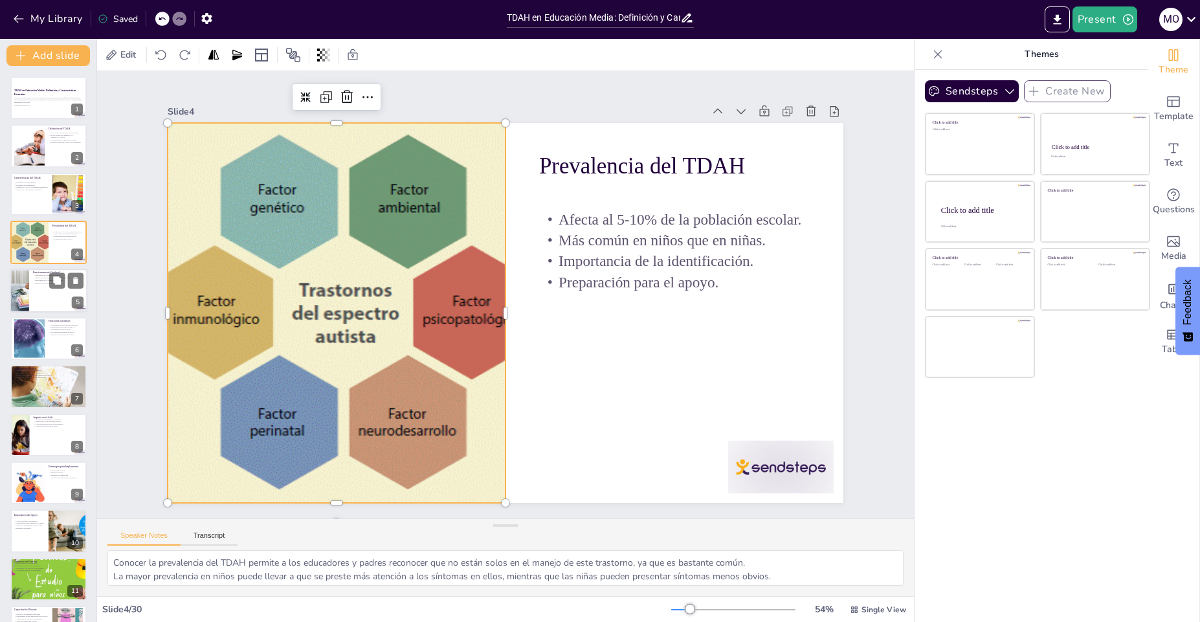
checkbox input "true"
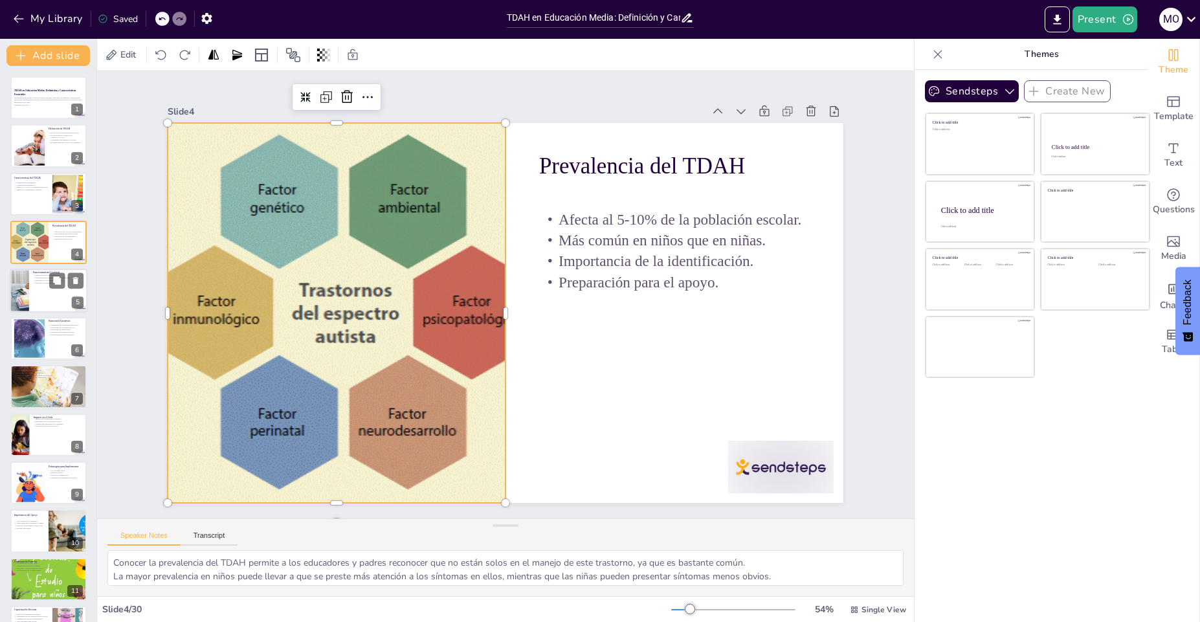
checkbox input "true"
click at [36, 293] on div at bounding box center [49, 290] width 78 height 44
type textarea "Las diferencias en la estructura cerebral pueden influir en cómo los estudiante…"
checkbox input "true"
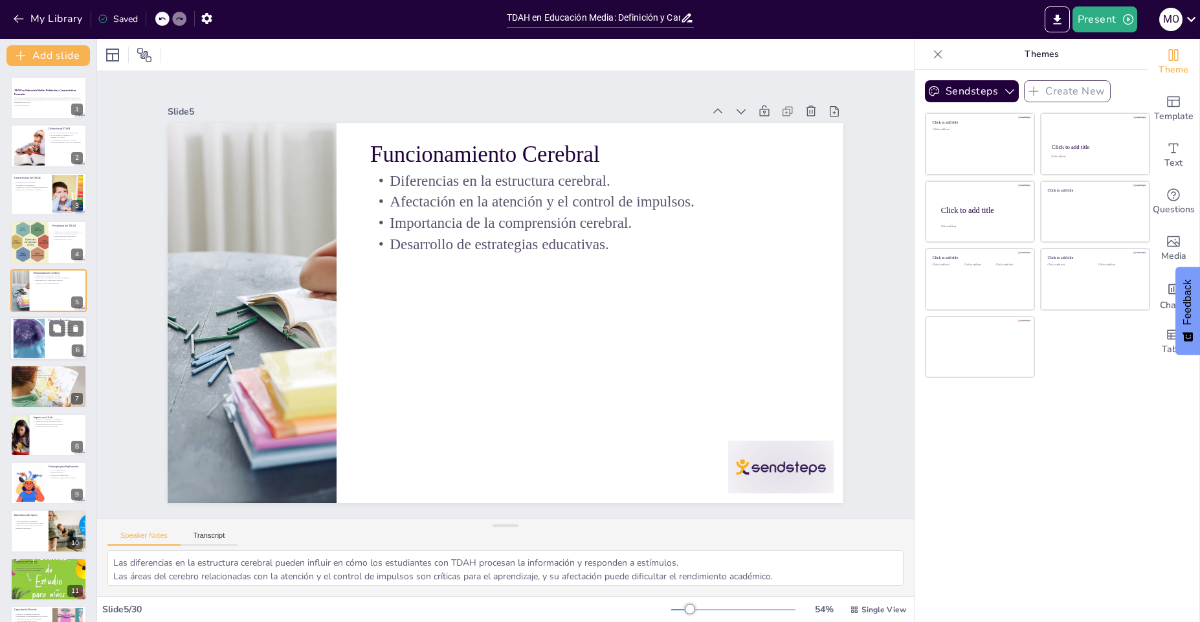
click at [41, 358] on div at bounding box center [49, 338] width 78 height 44
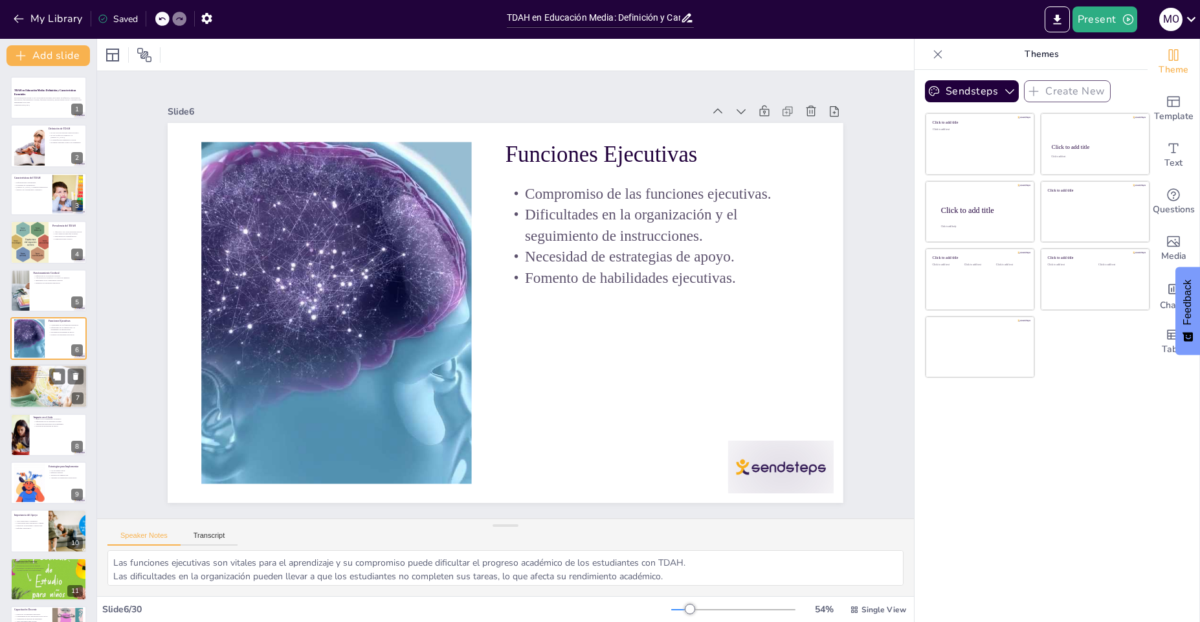
click at [47, 390] on div at bounding box center [49, 387] width 90 height 44
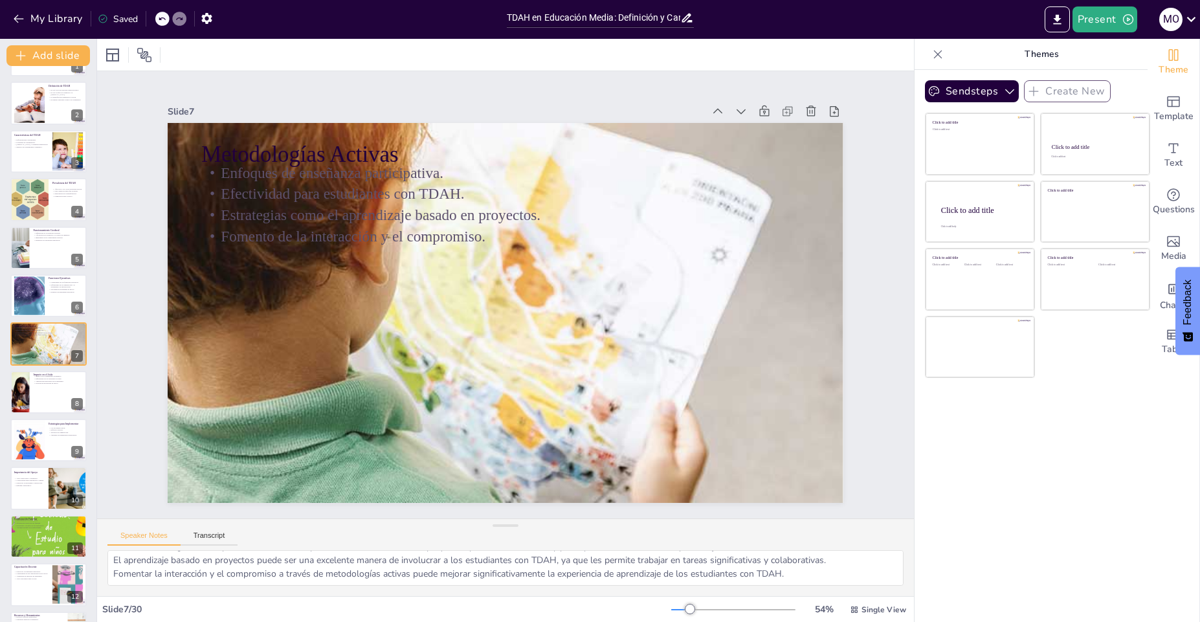
scroll to position [30, 0]
click at [57, 400] on div at bounding box center [48, 392] width 76 height 43
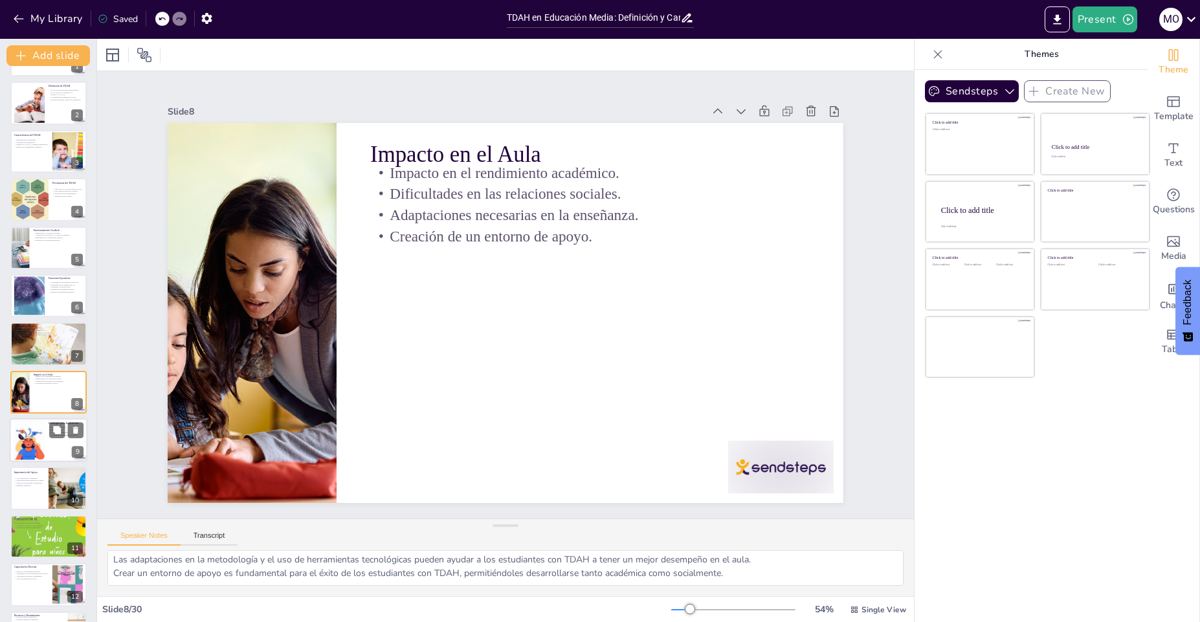
scroll to position [91, 0]
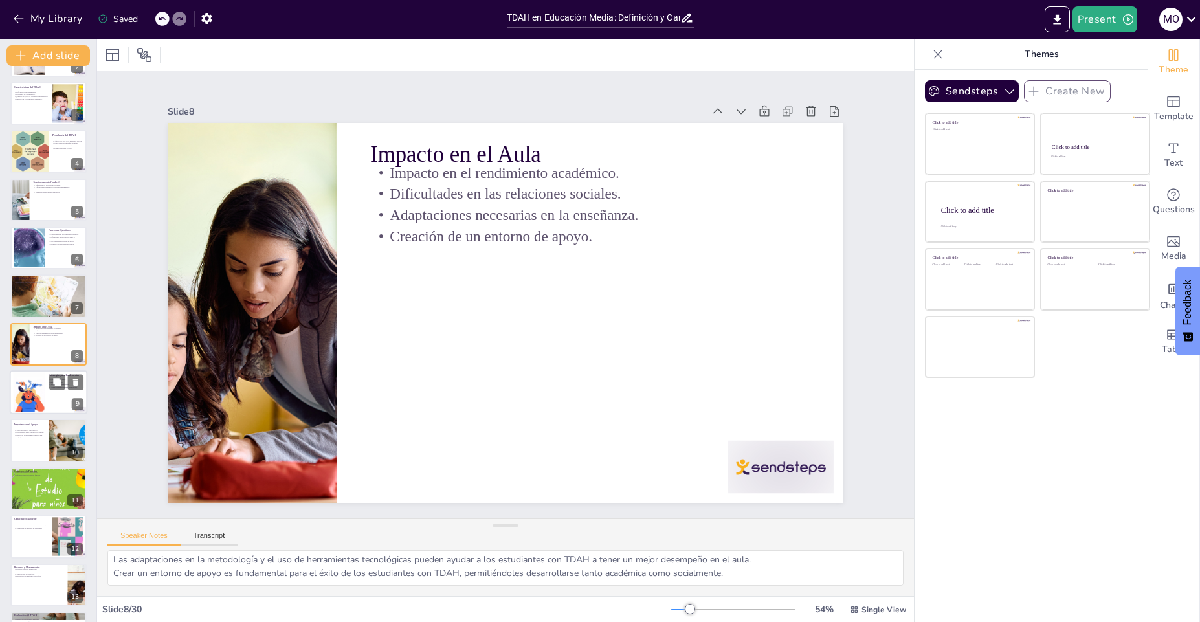
click at [20, 394] on div at bounding box center [29, 392] width 72 height 39
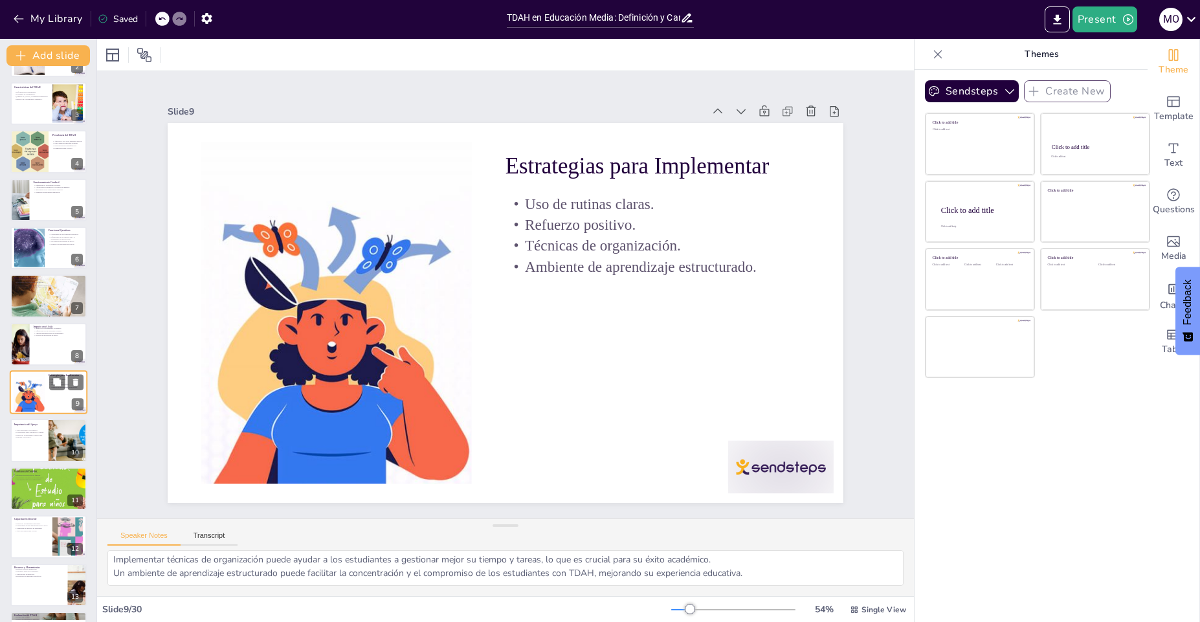
scroll to position [139, 0]
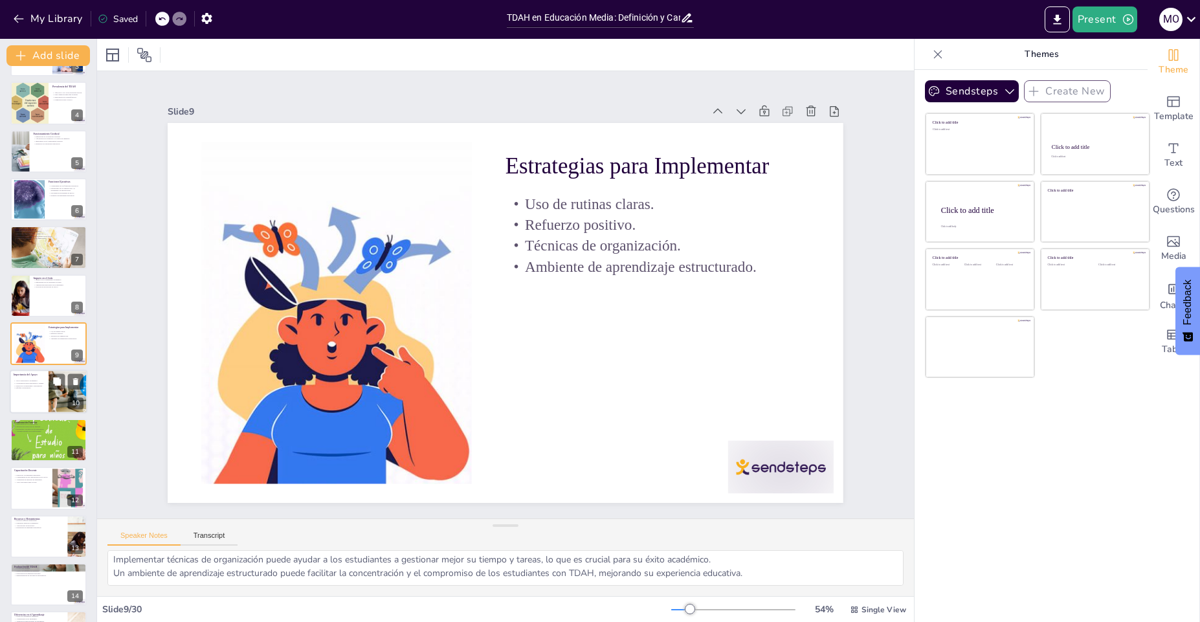
click at [16, 398] on div at bounding box center [49, 392] width 78 height 44
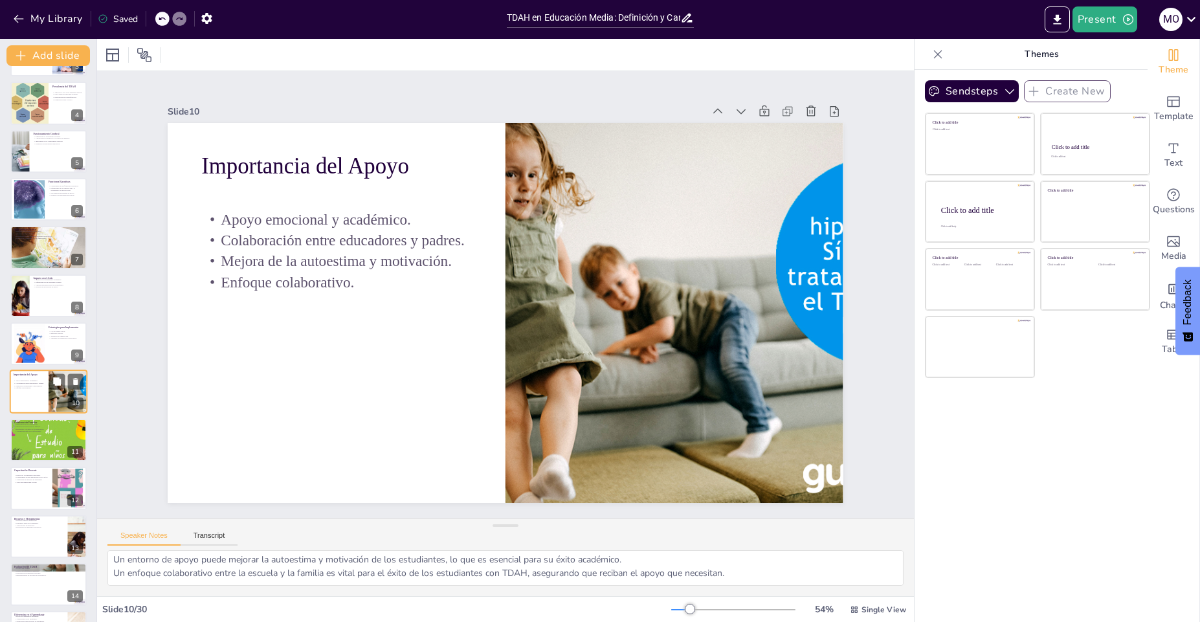
scroll to position [187, 0]
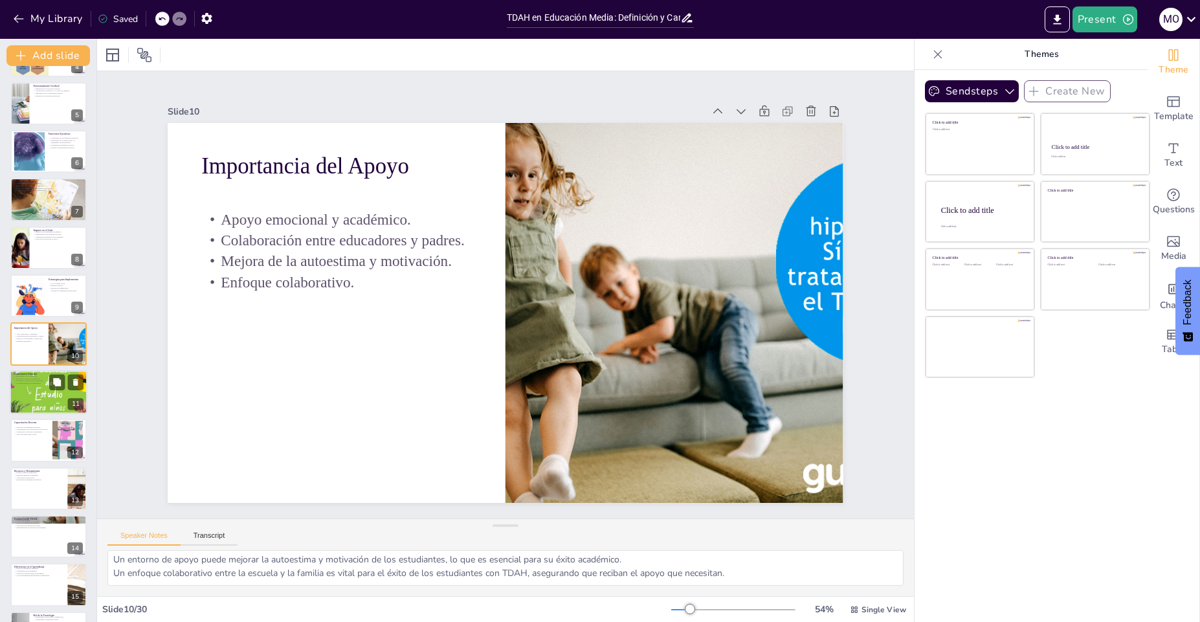
click at [39, 384] on p "Abordaje integral de las dificultades." at bounding box center [49, 383] width 70 height 3
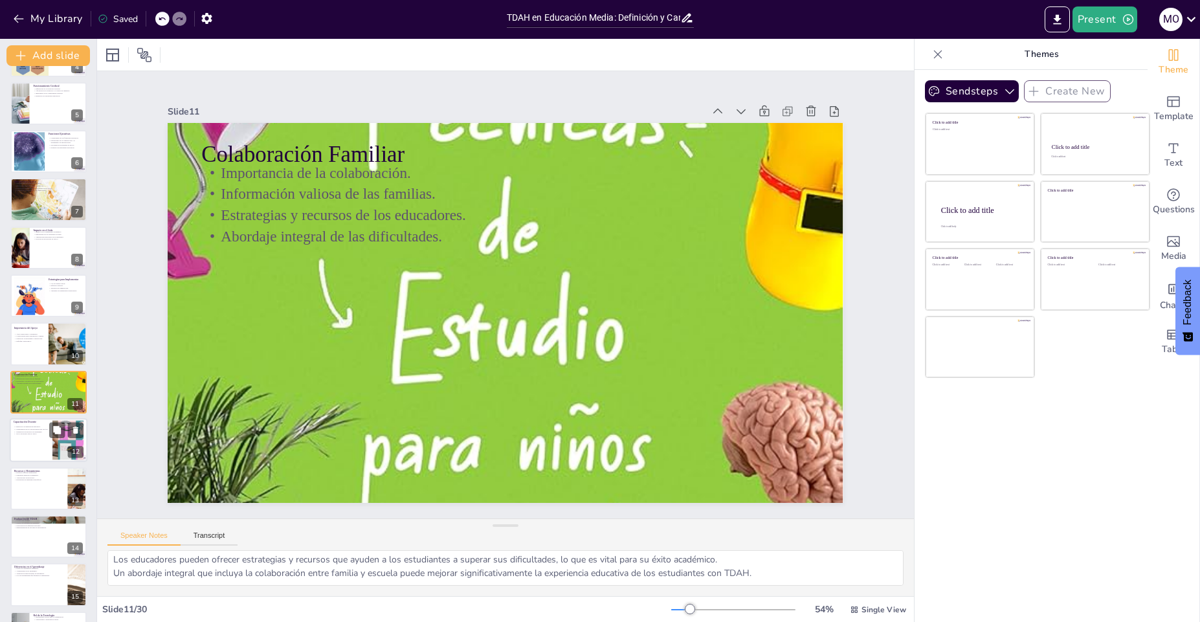
scroll to position [235, 0]
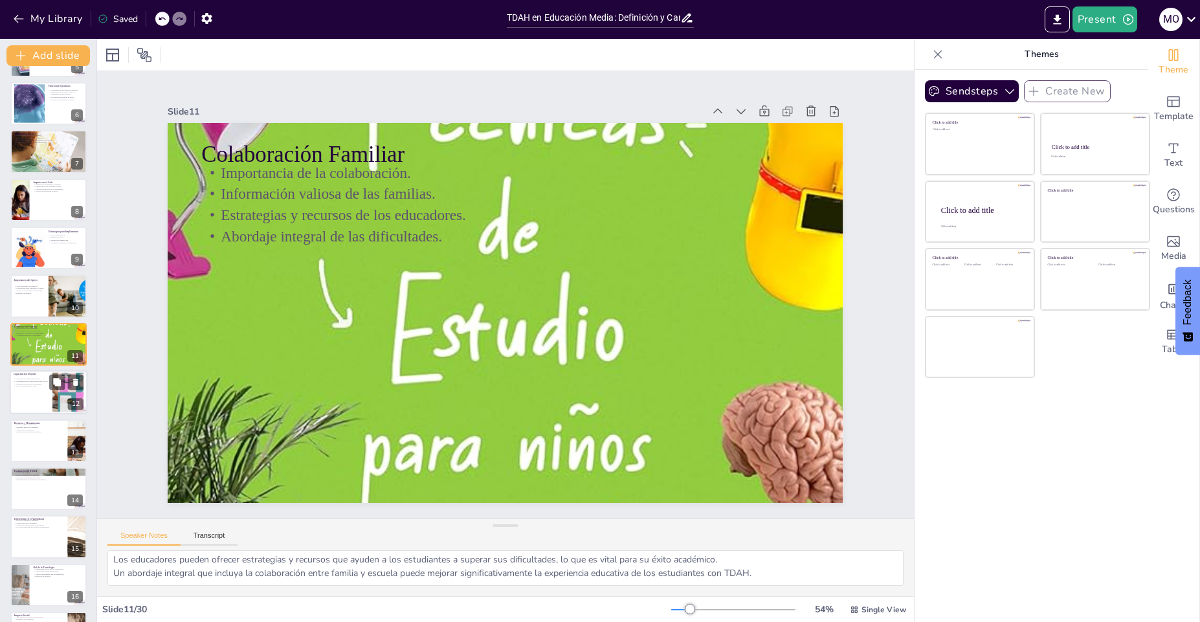
click at [49, 402] on div at bounding box center [49, 392] width 78 height 44
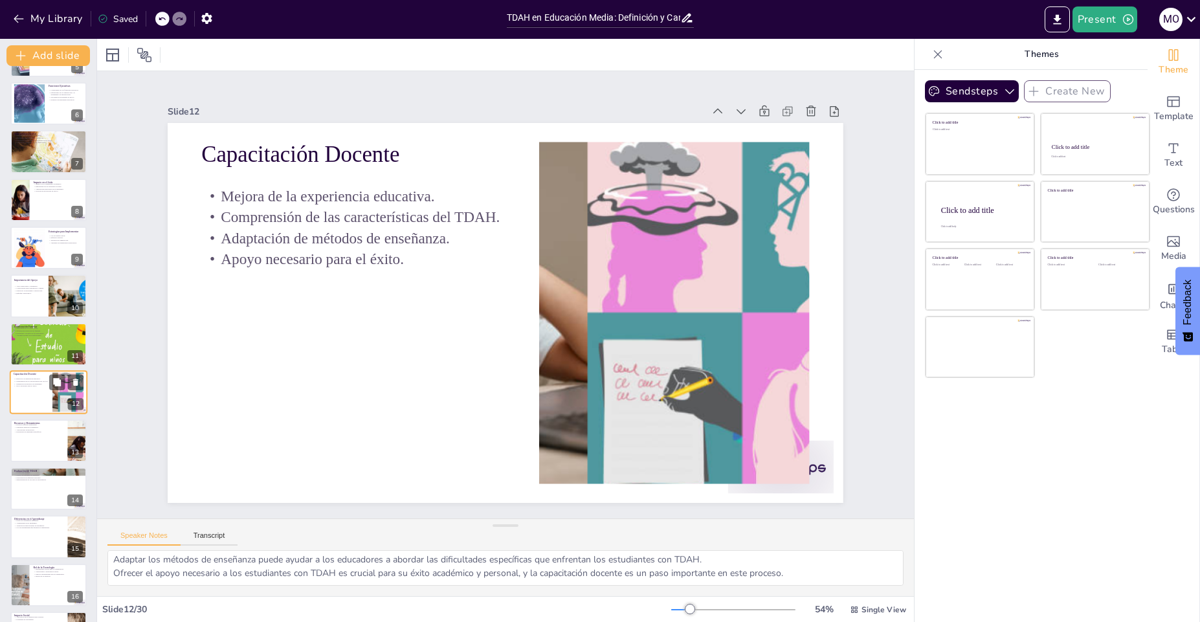
scroll to position [283, 0]
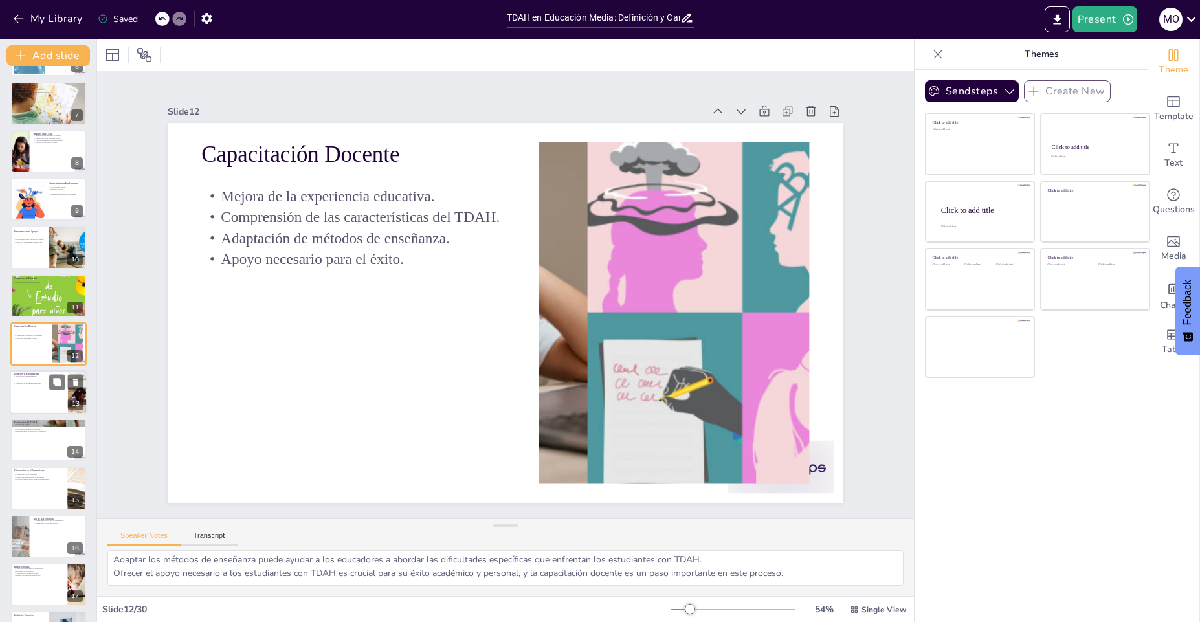
click at [28, 389] on div at bounding box center [49, 392] width 78 height 44
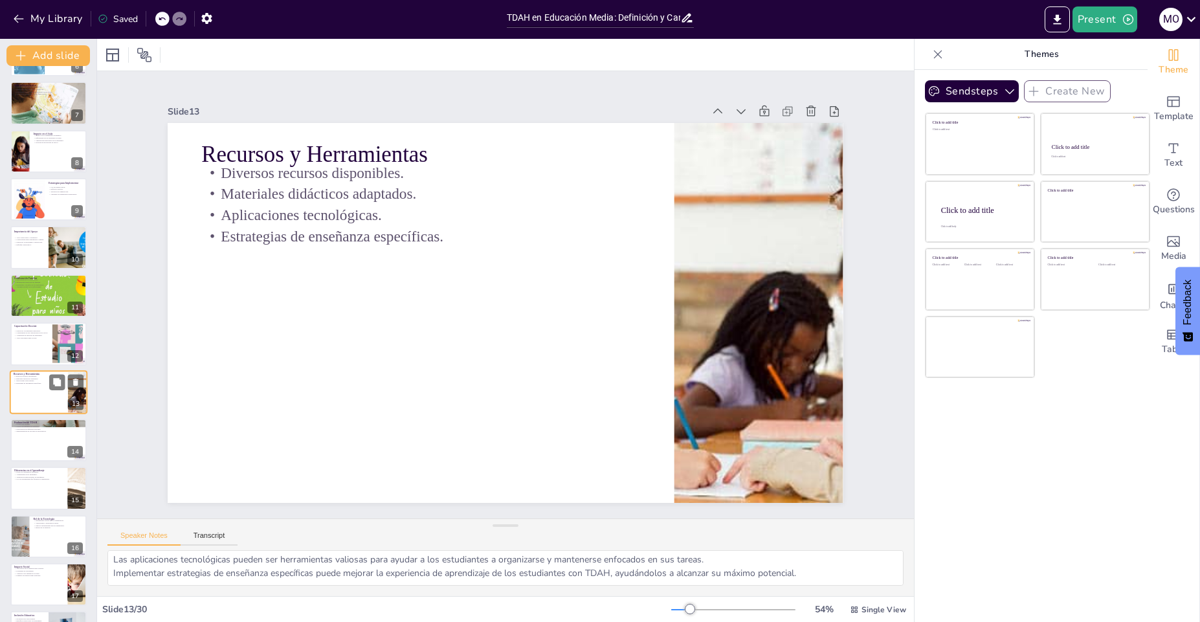
scroll to position [331, 0]
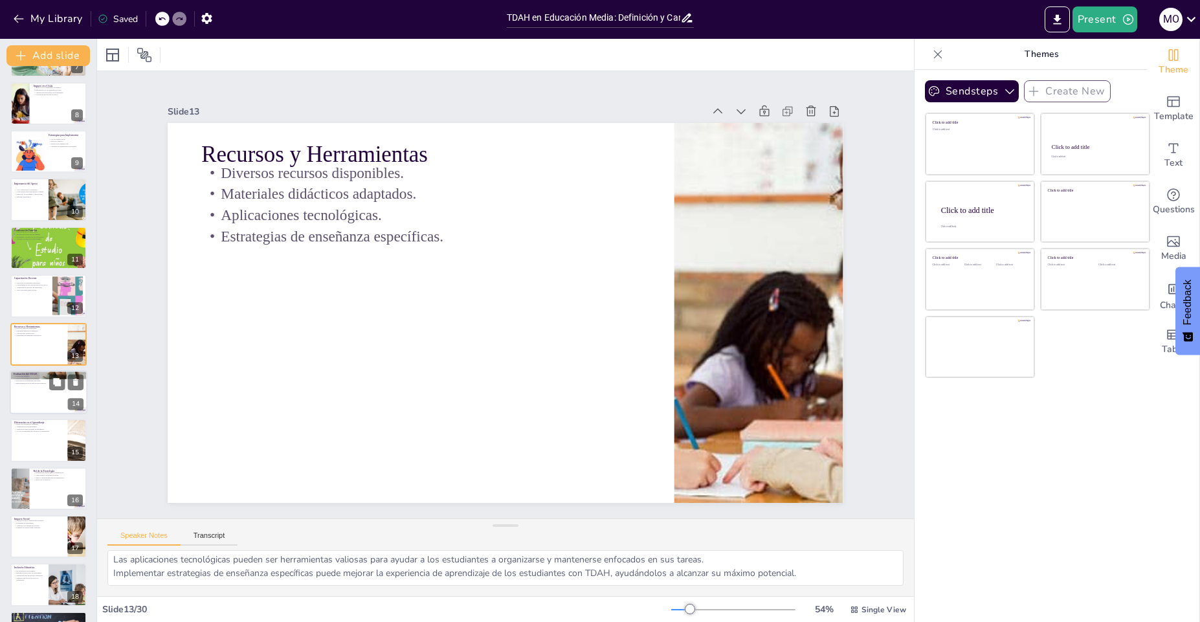
click at [33, 401] on div at bounding box center [49, 392] width 78 height 44
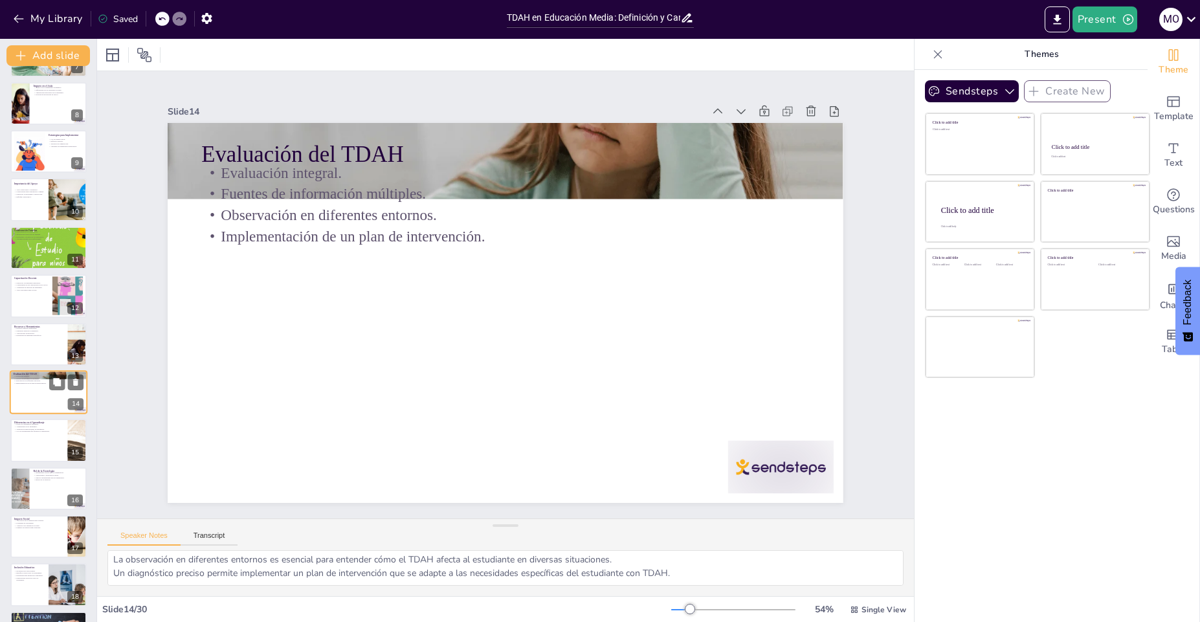
scroll to position [380, 0]
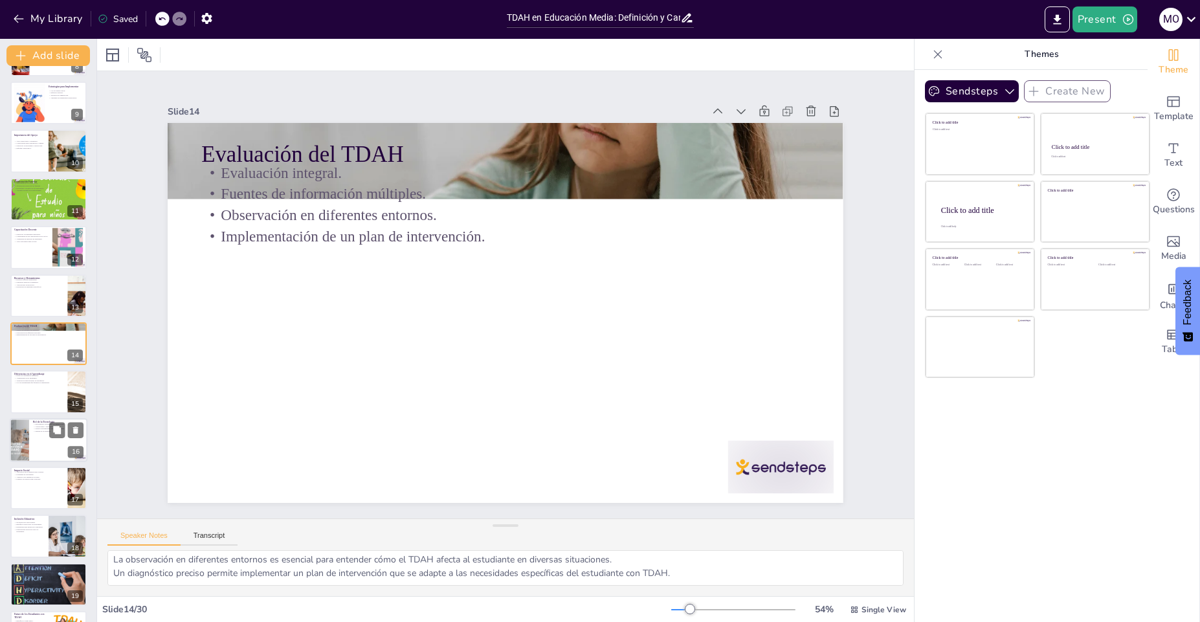
click at [41, 453] on div at bounding box center [49, 440] width 78 height 44
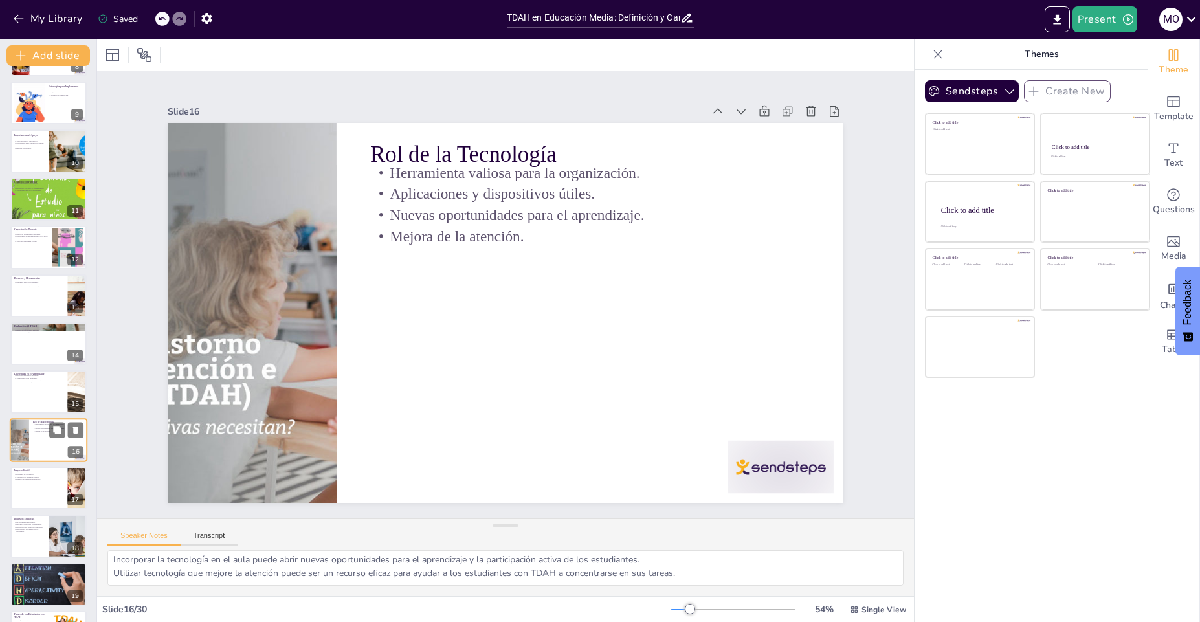
scroll to position [476, 0]
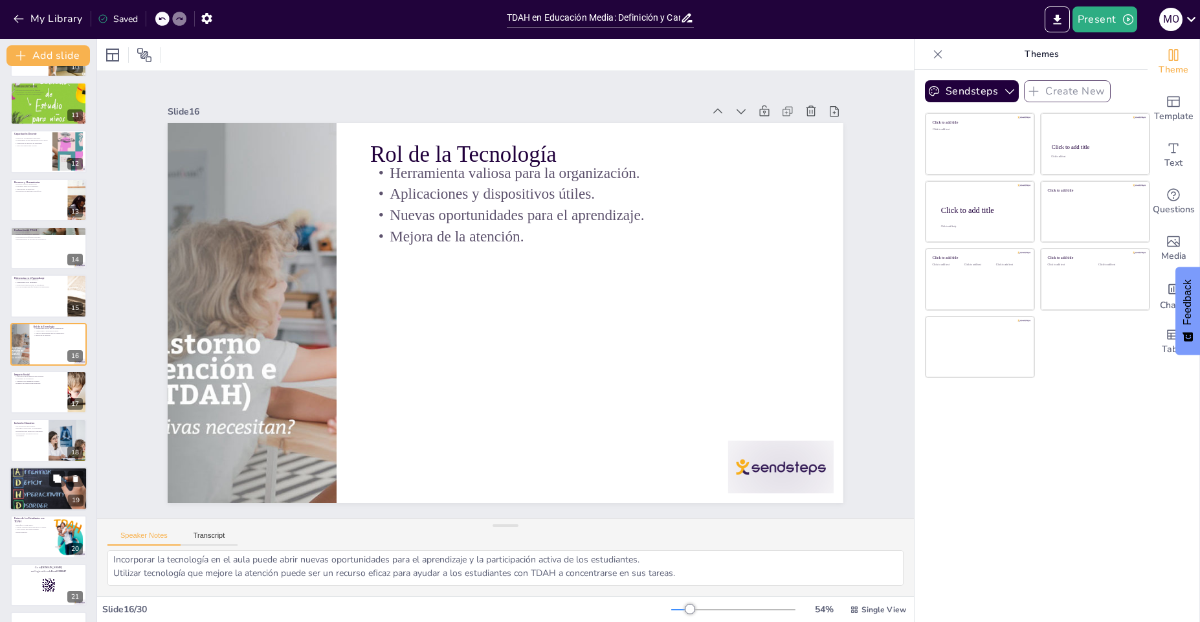
click at [33, 501] on div at bounding box center [49, 489] width 78 height 52
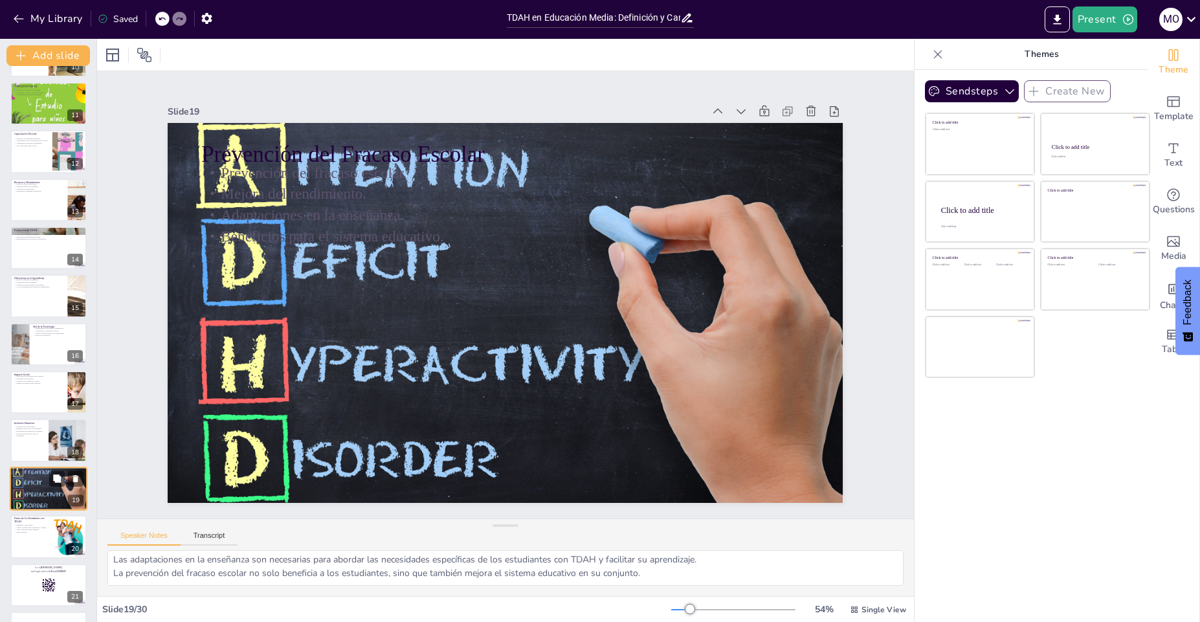
scroll to position [620, 0]
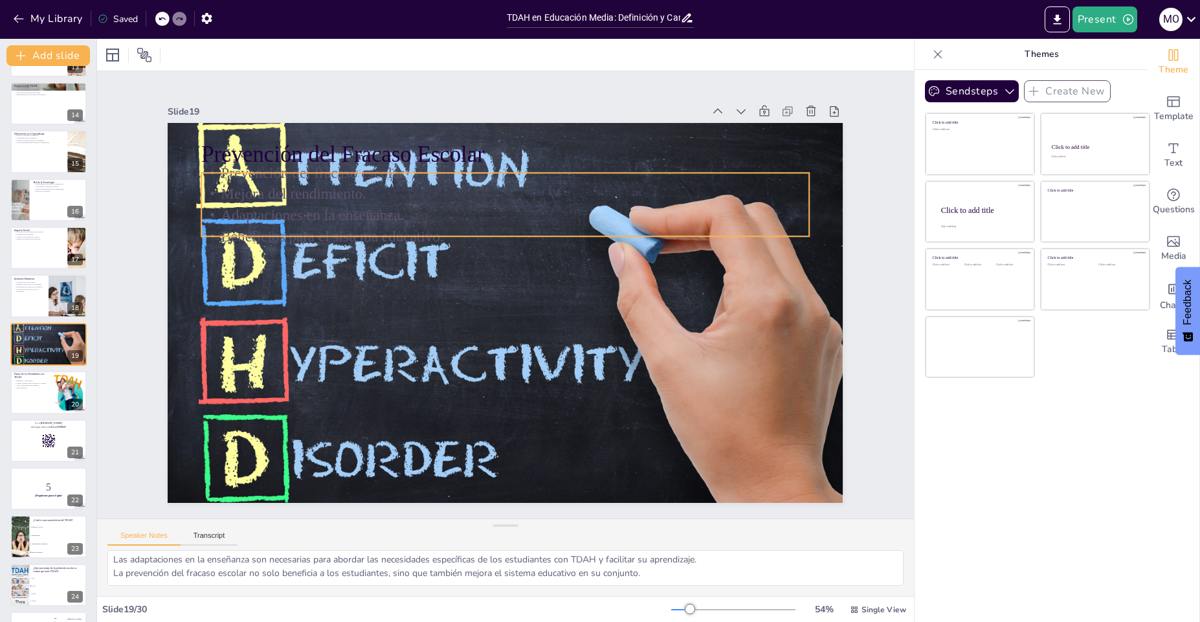
click at [242, 188] on p "Mejora del rendimiento." at bounding box center [526, 196] width 598 height 147
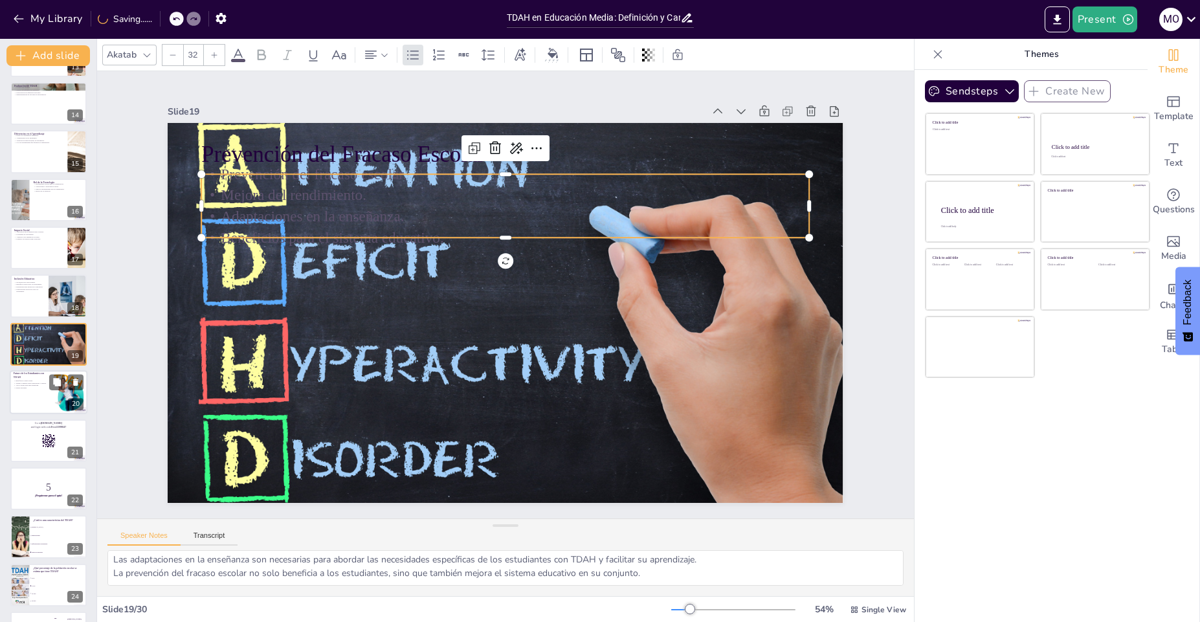
click at [44, 393] on div at bounding box center [49, 392] width 78 height 44
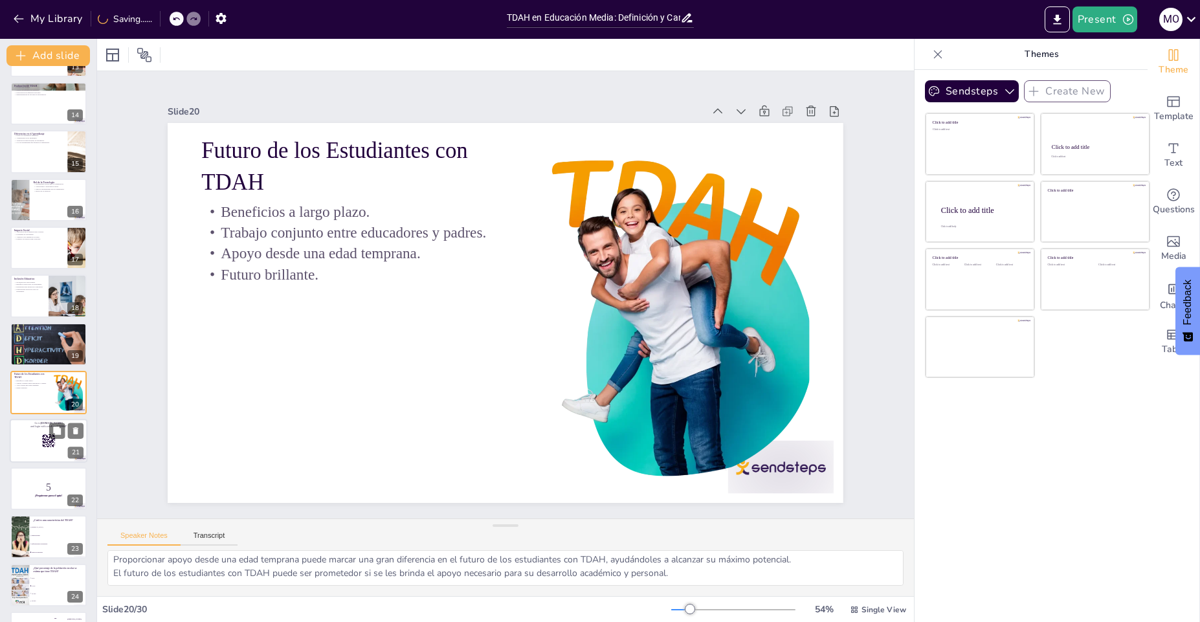
scroll to position [668, 0]
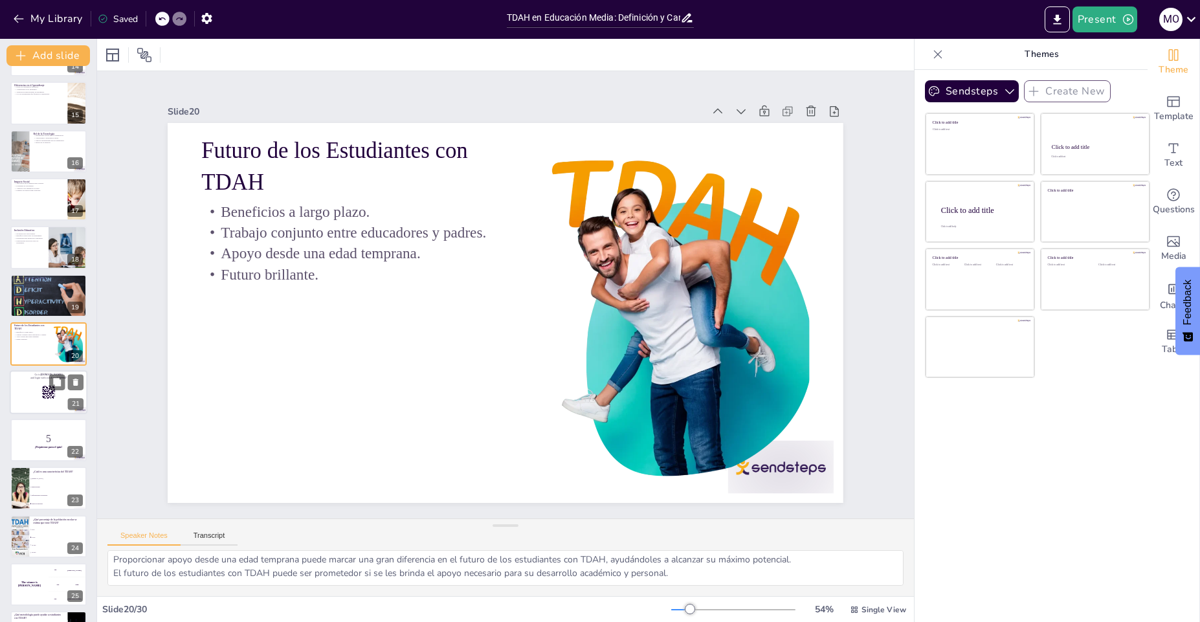
click at [36, 389] on div at bounding box center [49, 392] width 78 height 44
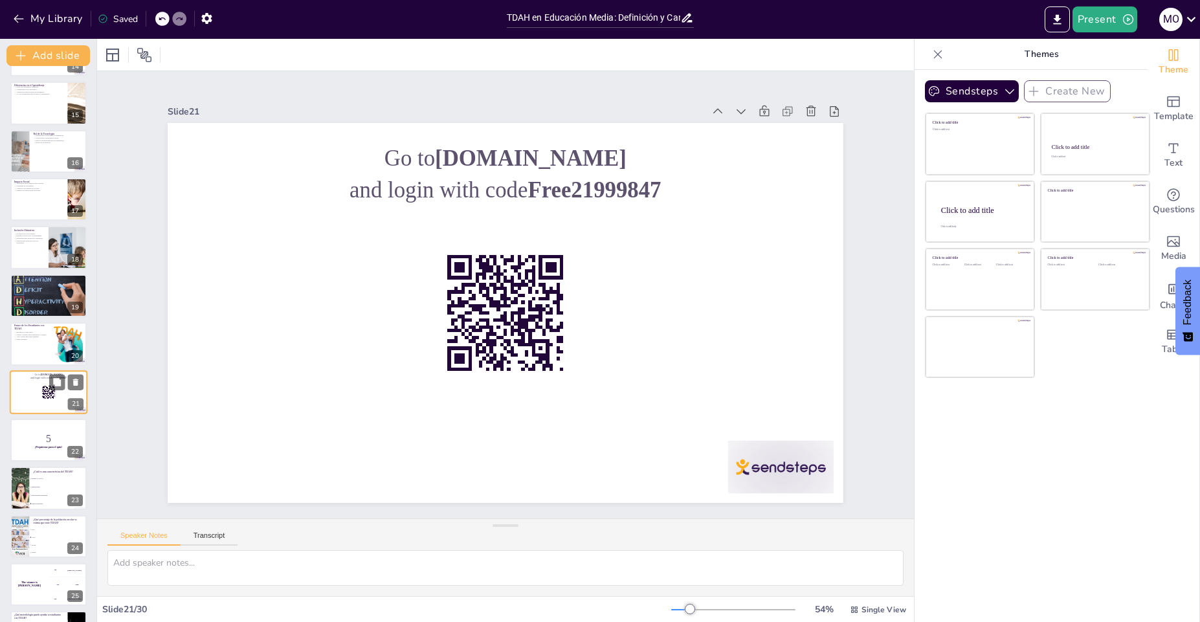
scroll to position [0, 0]
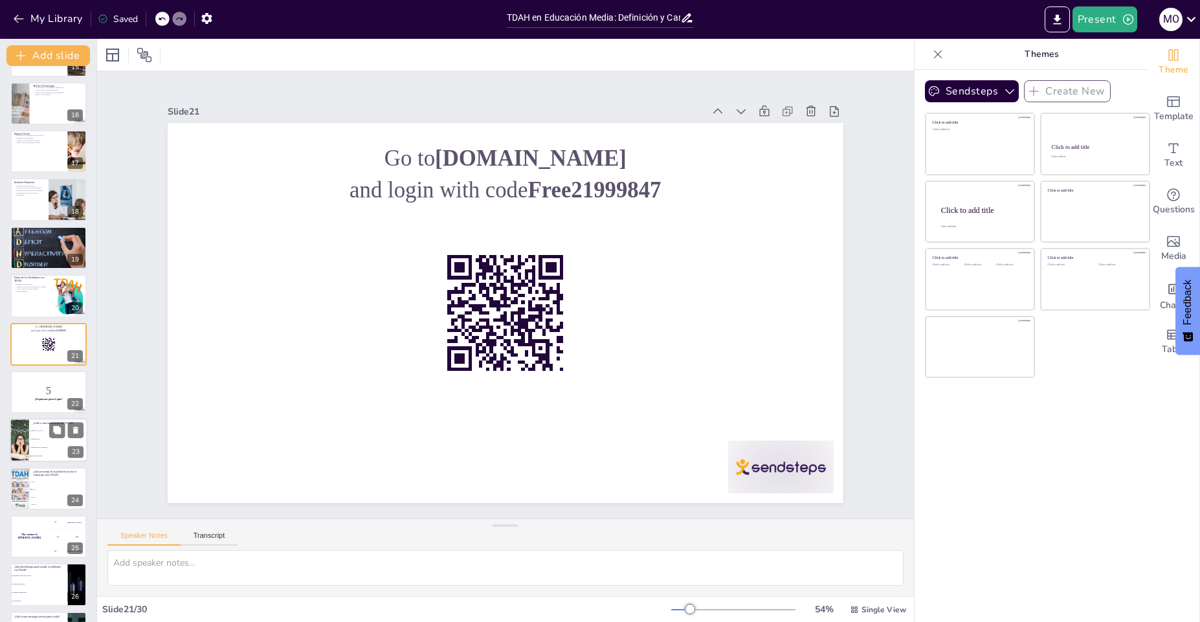
click at [32, 441] on li "Hiperactividad" at bounding box center [58, 439] width 58 height 8
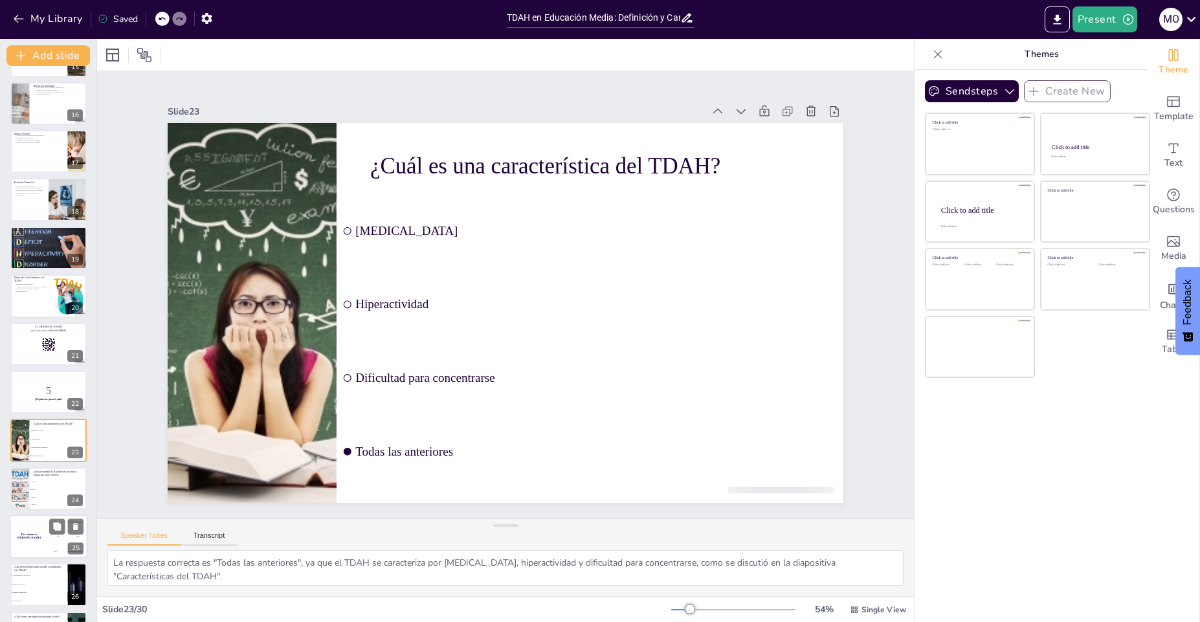
scroll to position [813, 0]
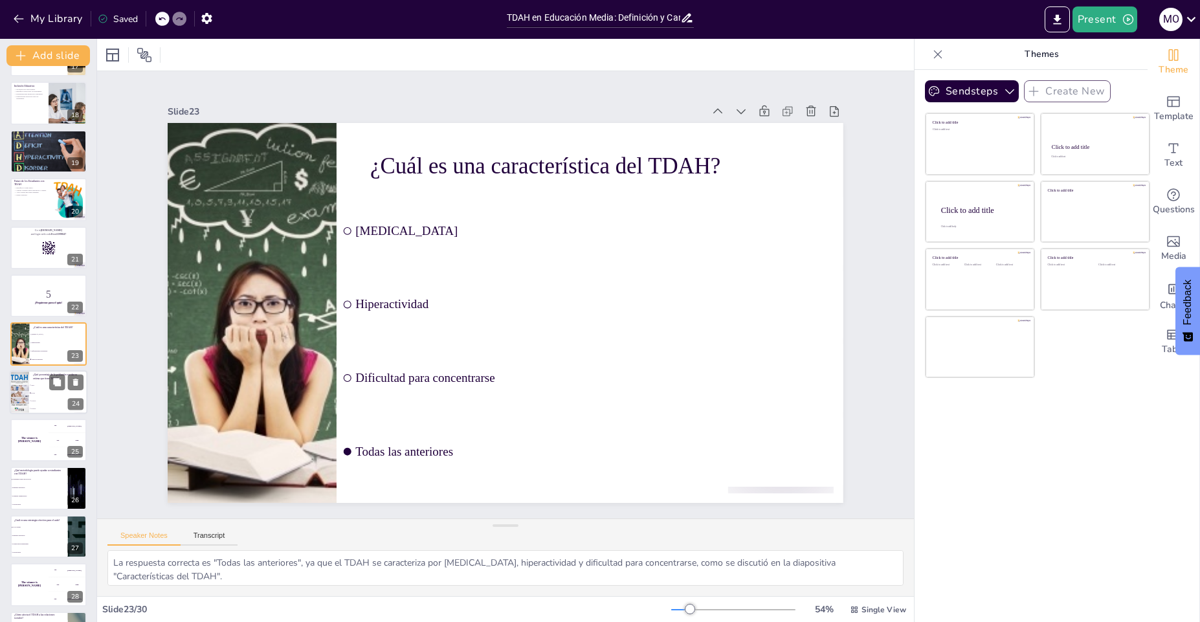
click at [41, 392] on span "5-10%" at bounding box center [59, 393] width 56 height 2
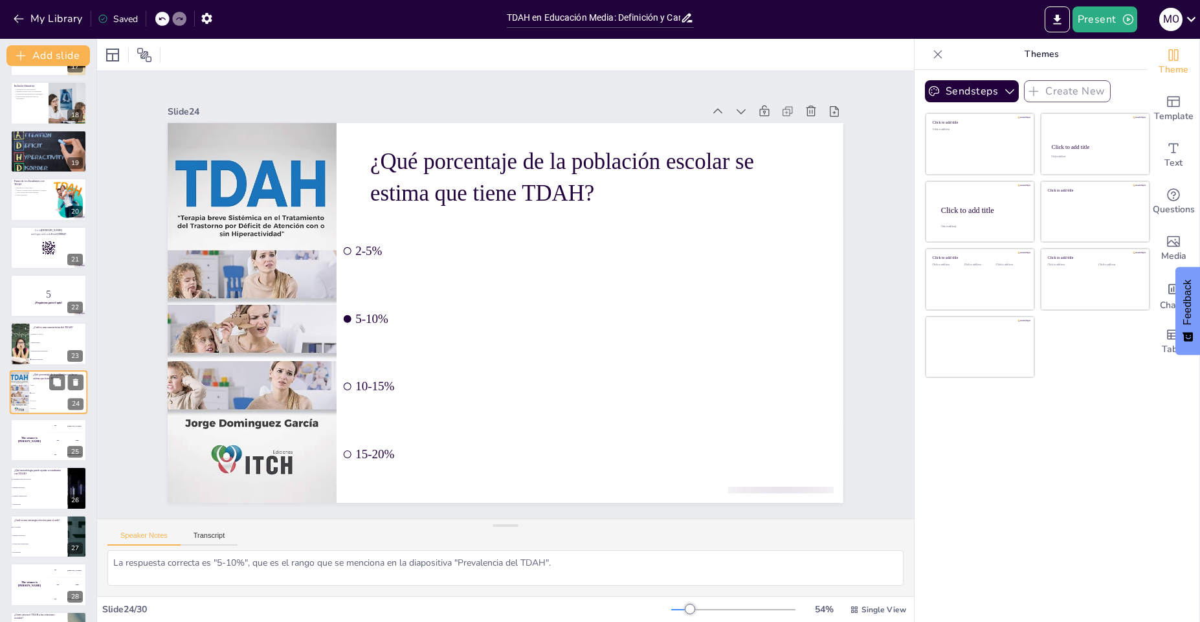
scroll to position [860, 0]
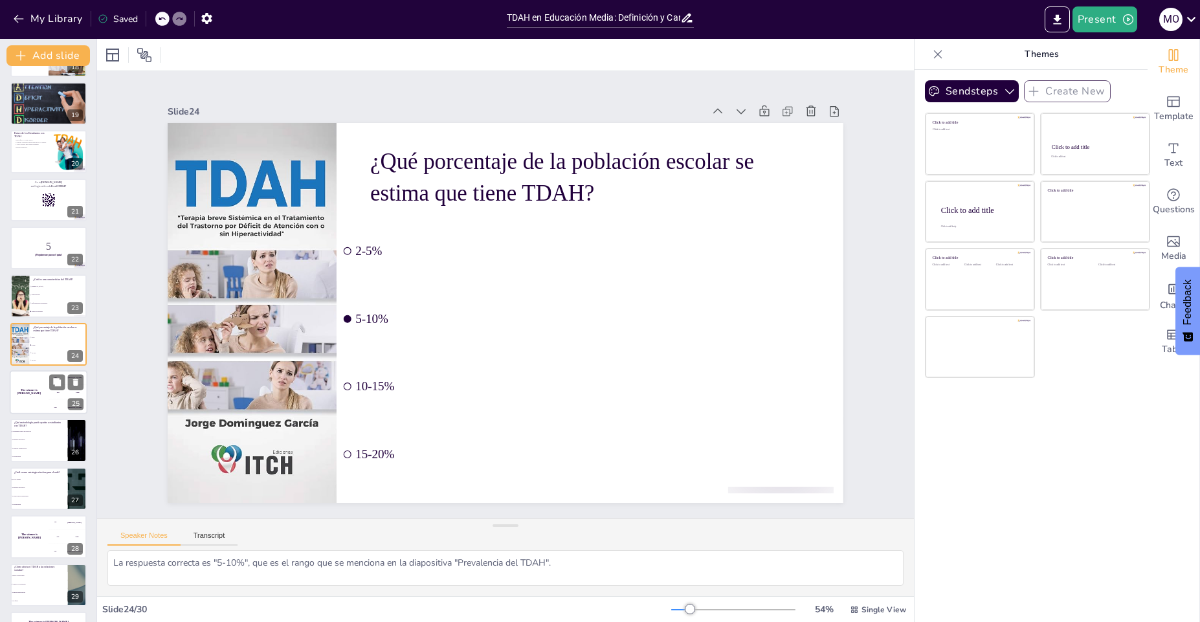
click at [21, 400] on div "The winner is [PERSON_NAME]" at bounding box center [29, 392] width 39 height 44
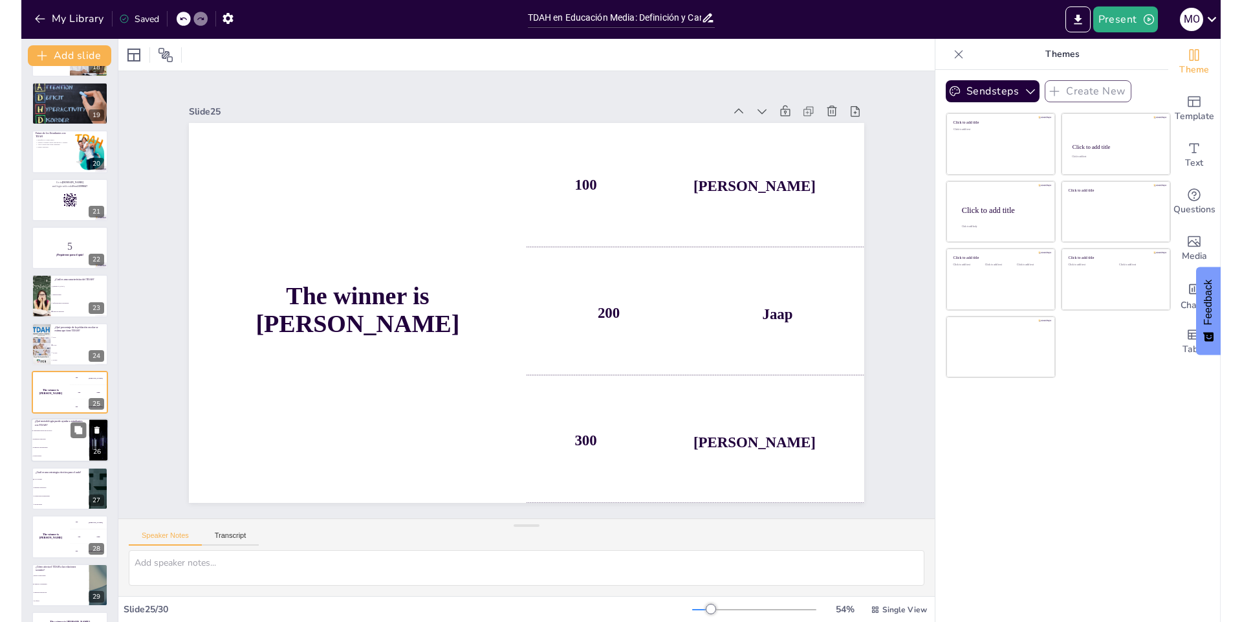
scroll to position [903, 0]
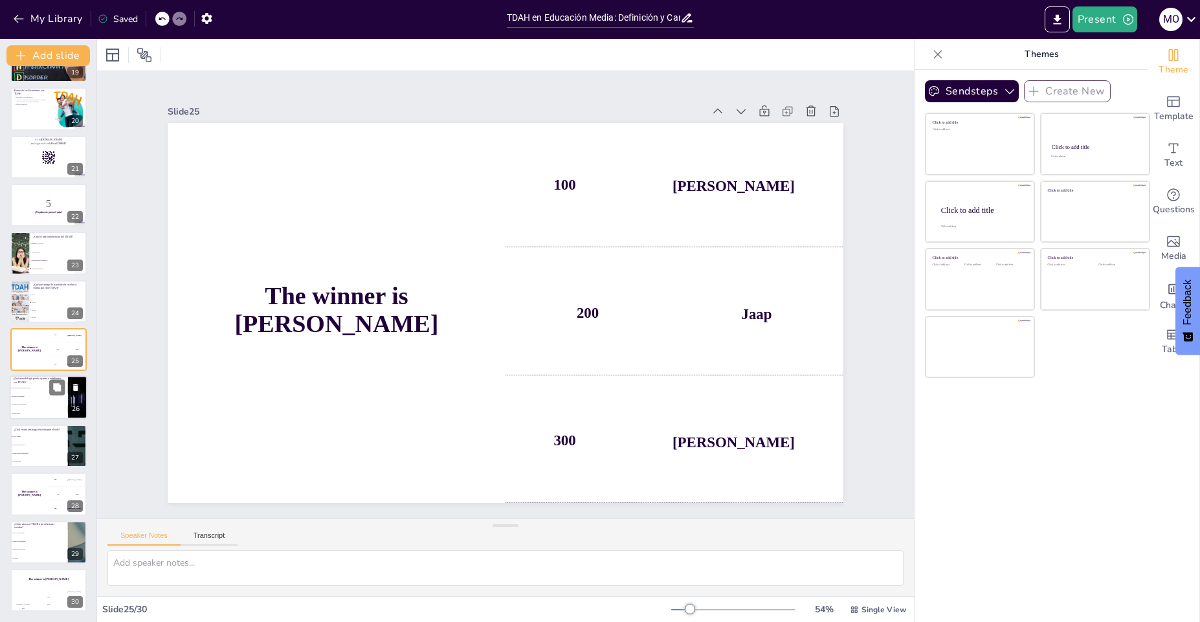
click at [21, 388] on span "Aprendizaje basado en proyectos" at bounding box center [40, 389] width 56 height 2
